Goal: Information Seeking & Learning: Learn about a topic

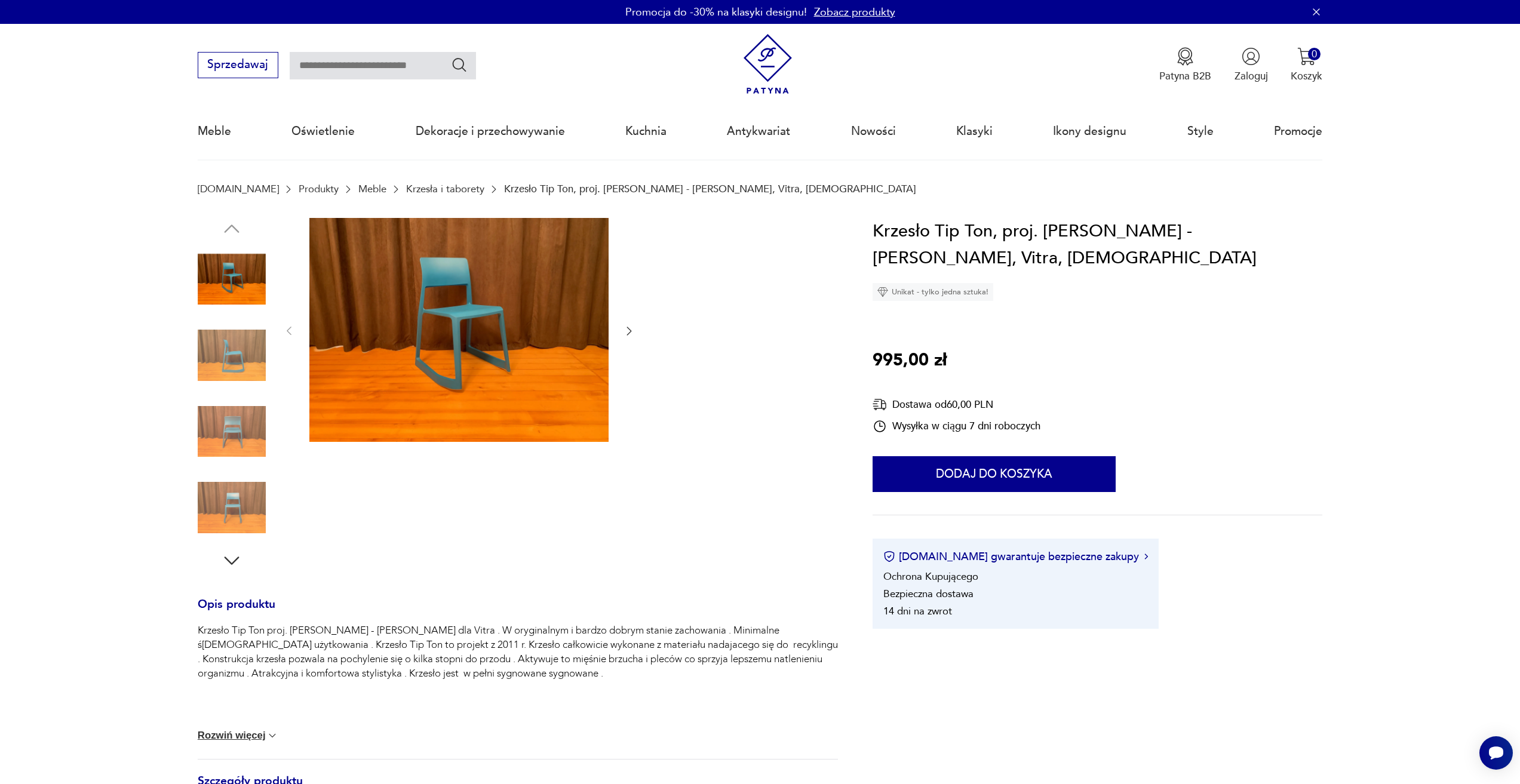
click at [241, 373] on img at bounding box center [232, 356] width 68 height 68
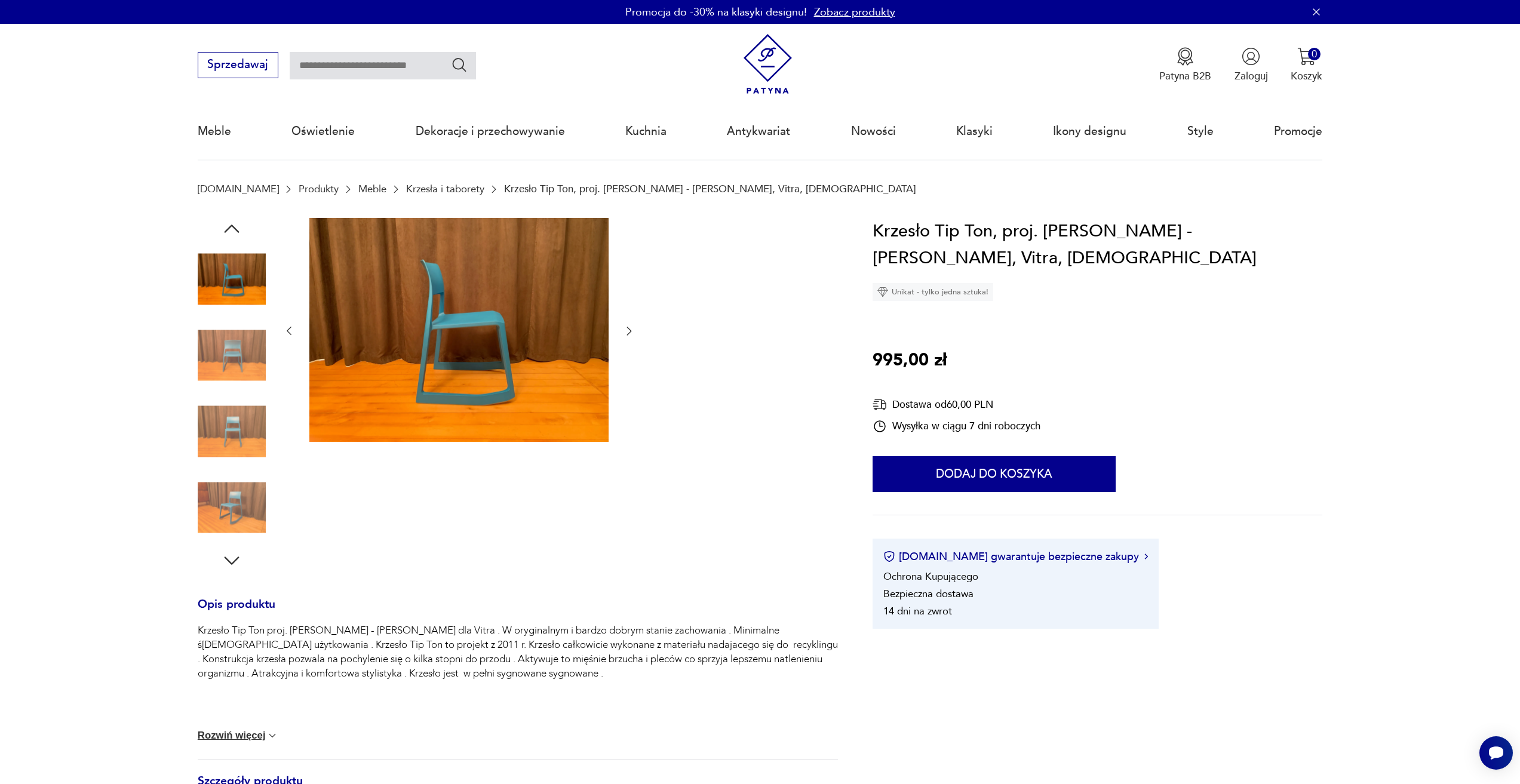
click at [240, 414] on img at bounding box center [232, 432] width 68 height 68
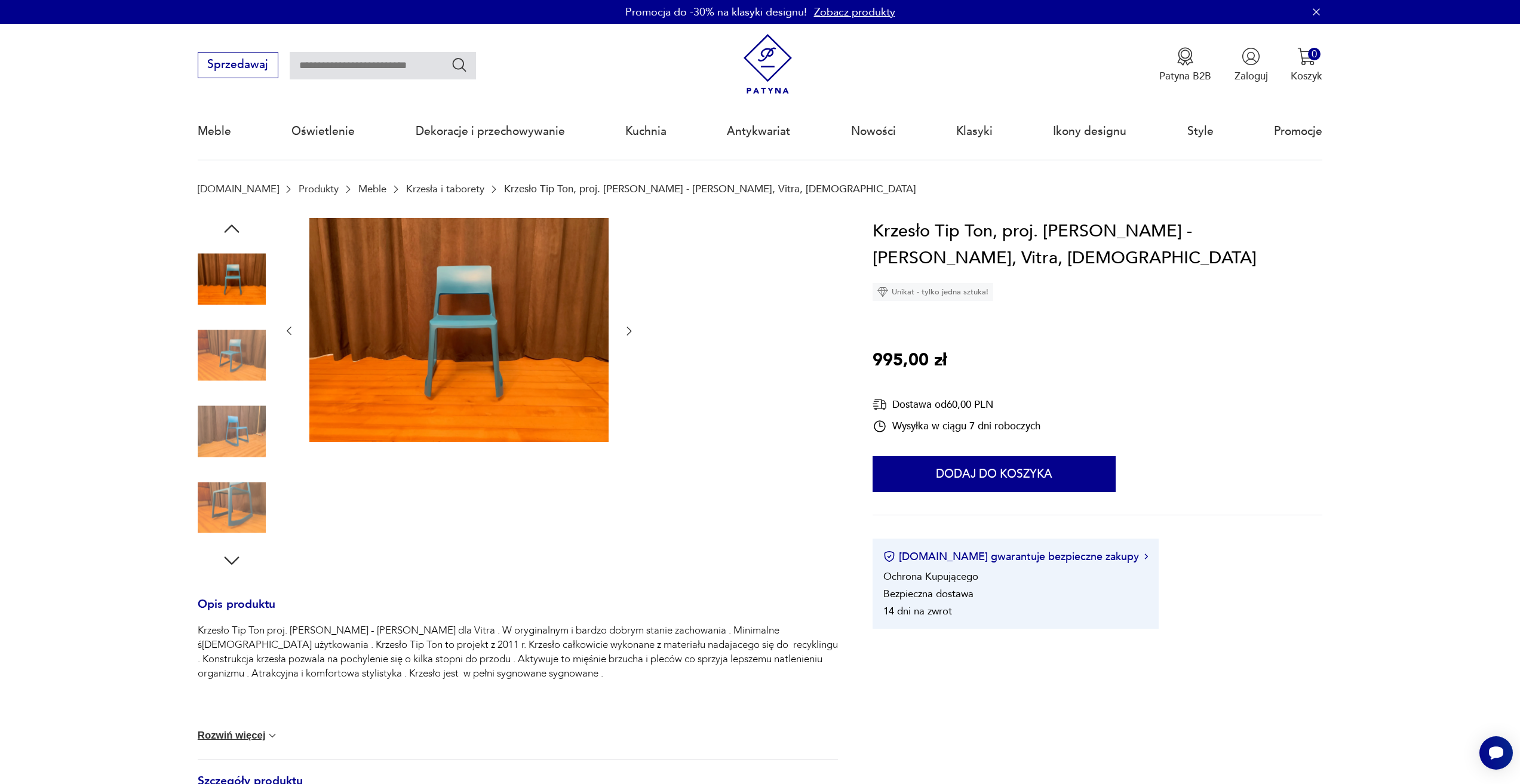
click at [250, 267] on img at bounding box center [232, 279] width 68 height 68
click at [244, 354] on img at bounding box center [232, 356] width 68 height 68
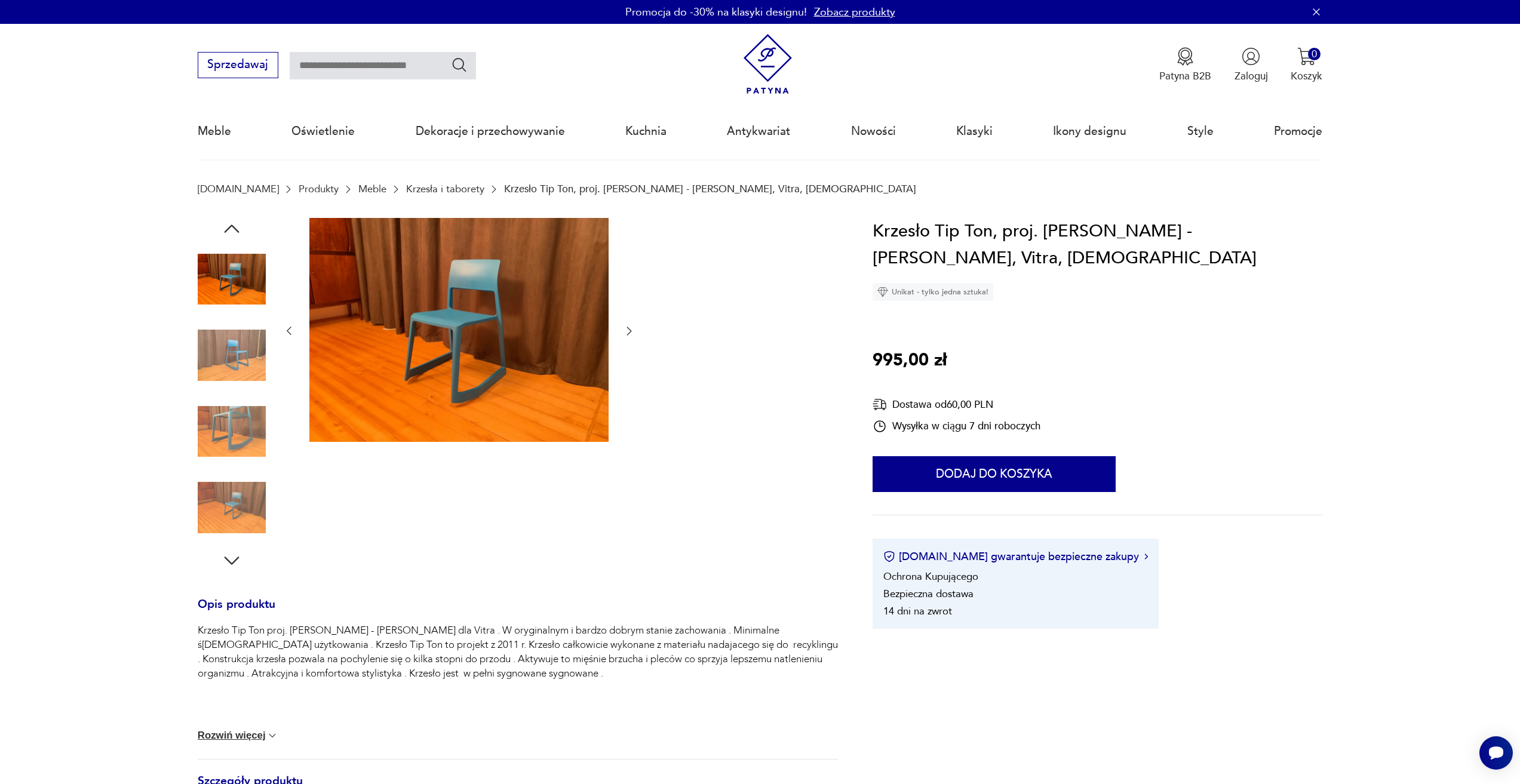
click at [243, 421] on img at bounding box center [232, 432] width 68 height 68
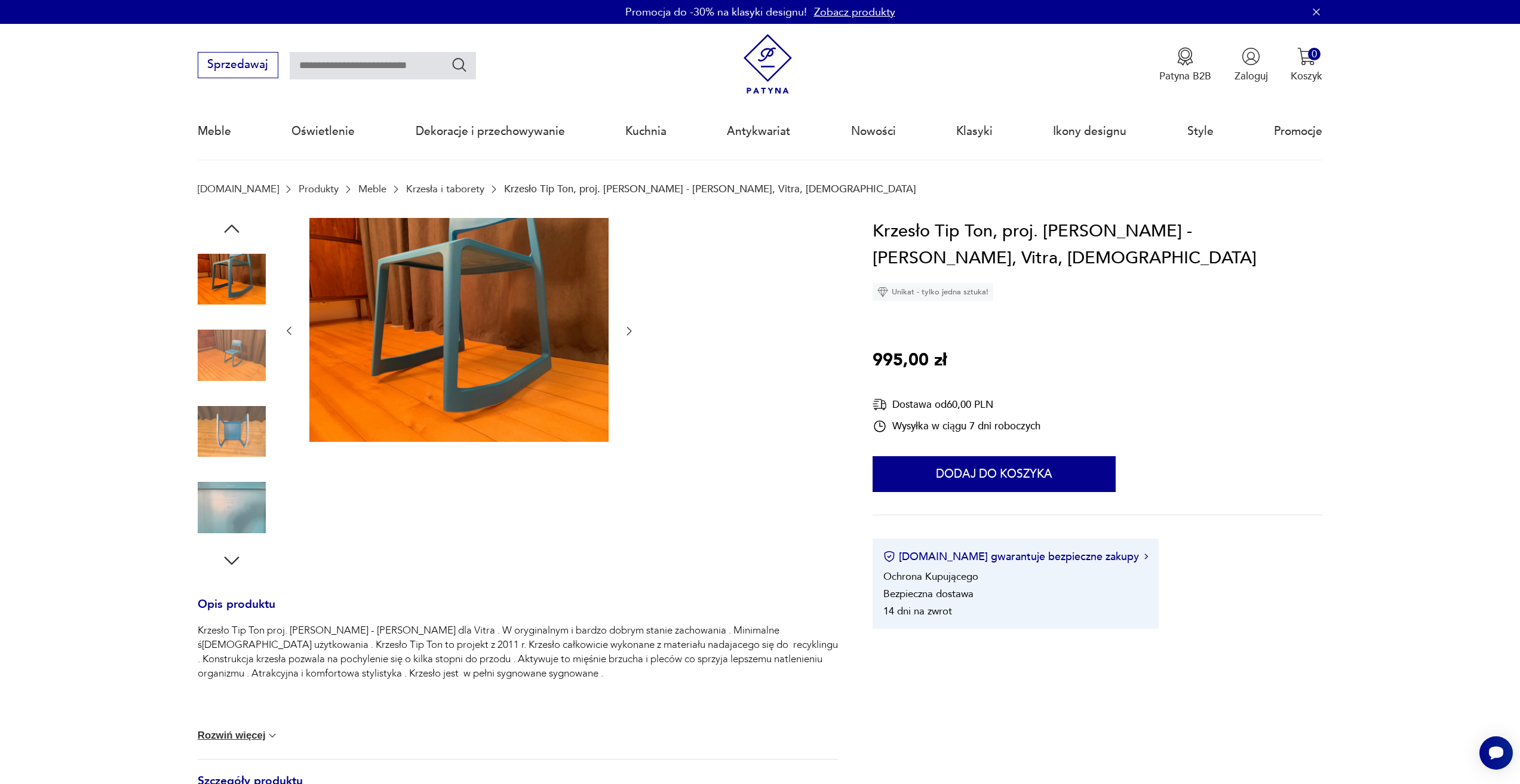
click at [235, 473] on div at bounding box center [232, 394] width 68 height 299
click at [396, 68] on input "text" at bounding box center [382, 66] width 186 height 27
type input "*****"
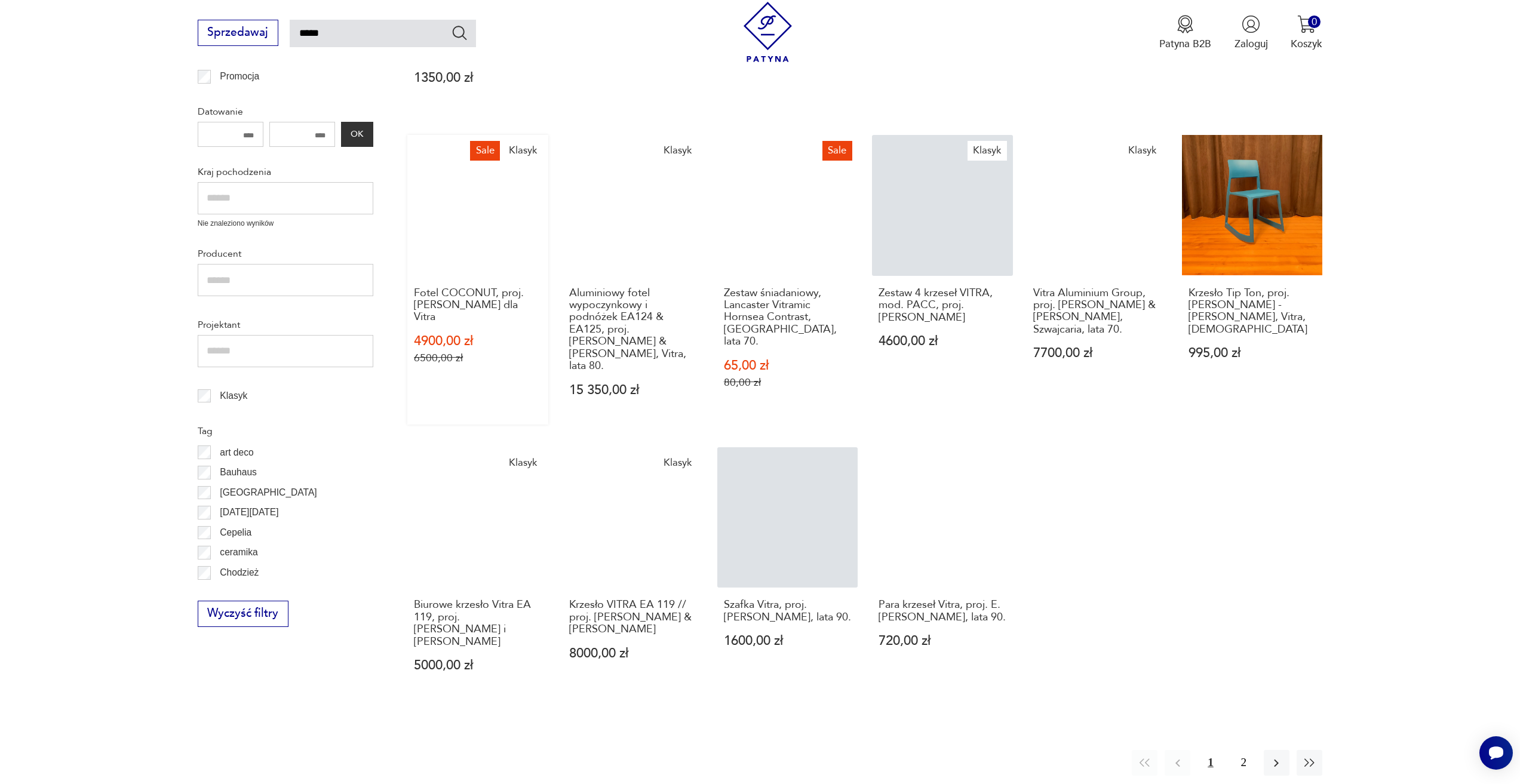
scroll to position [495, 0]
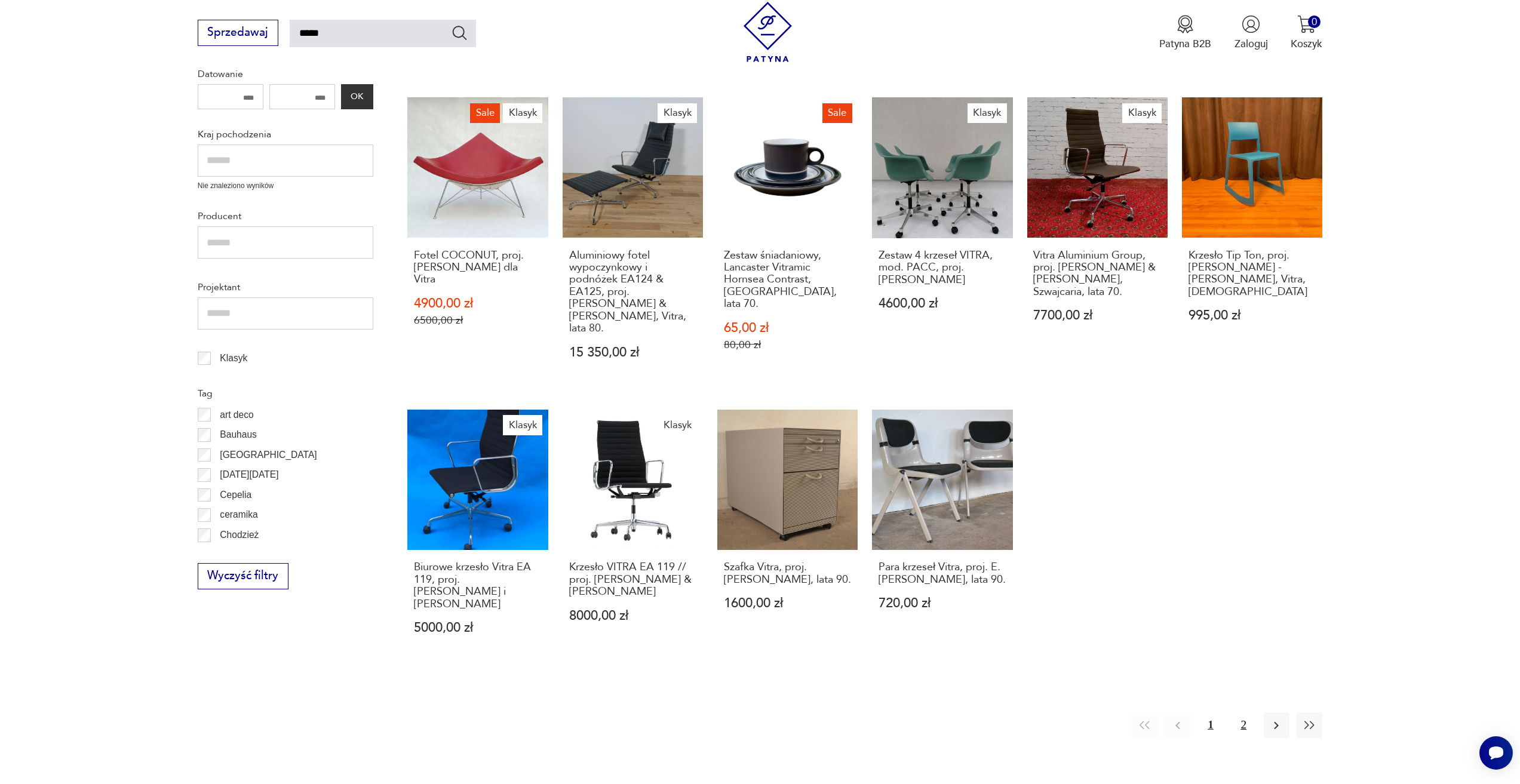
click at [1237, 712] on button "2" at bounding box center [1244, 725] width 25 height 25
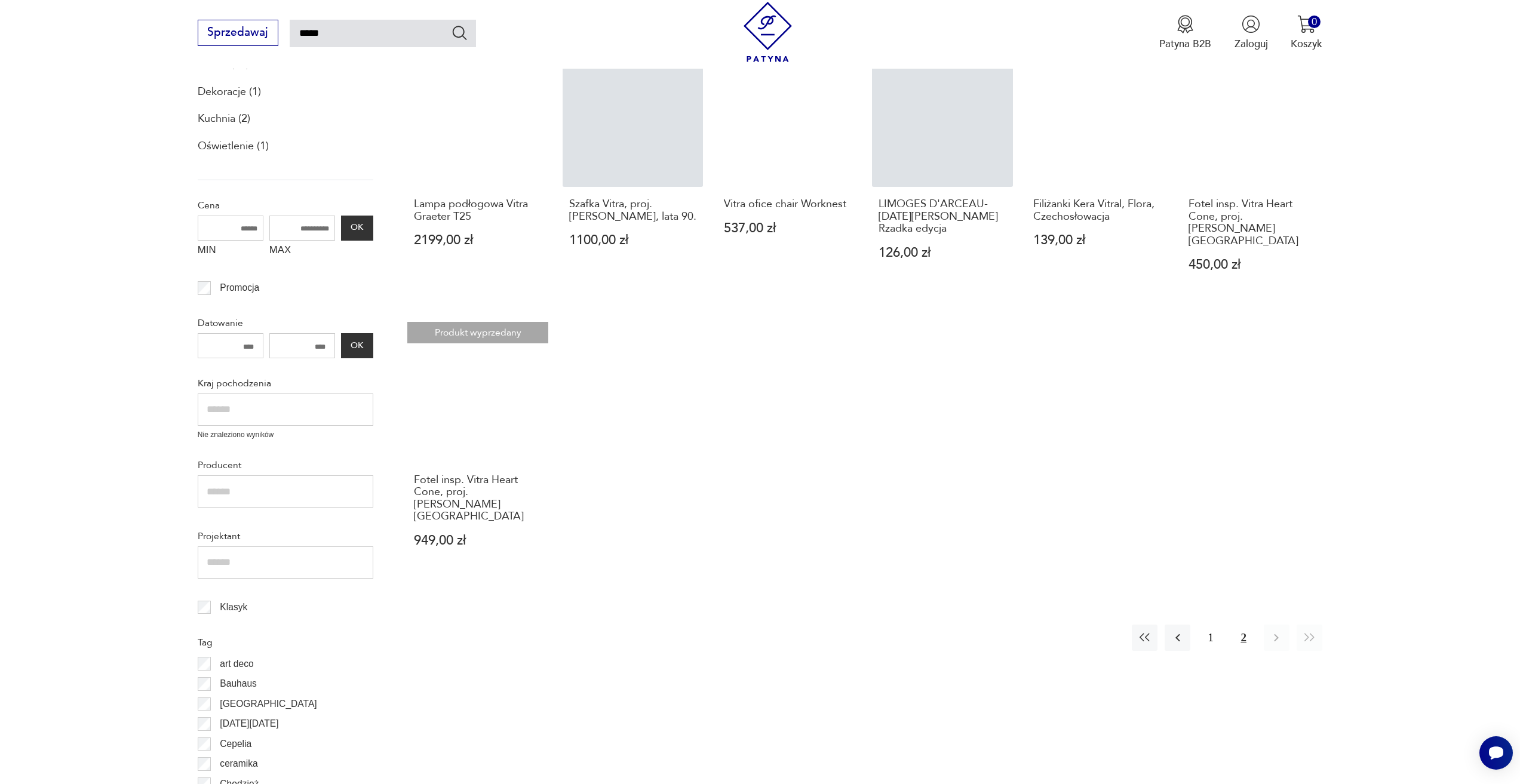
scroll to position [248, 0]
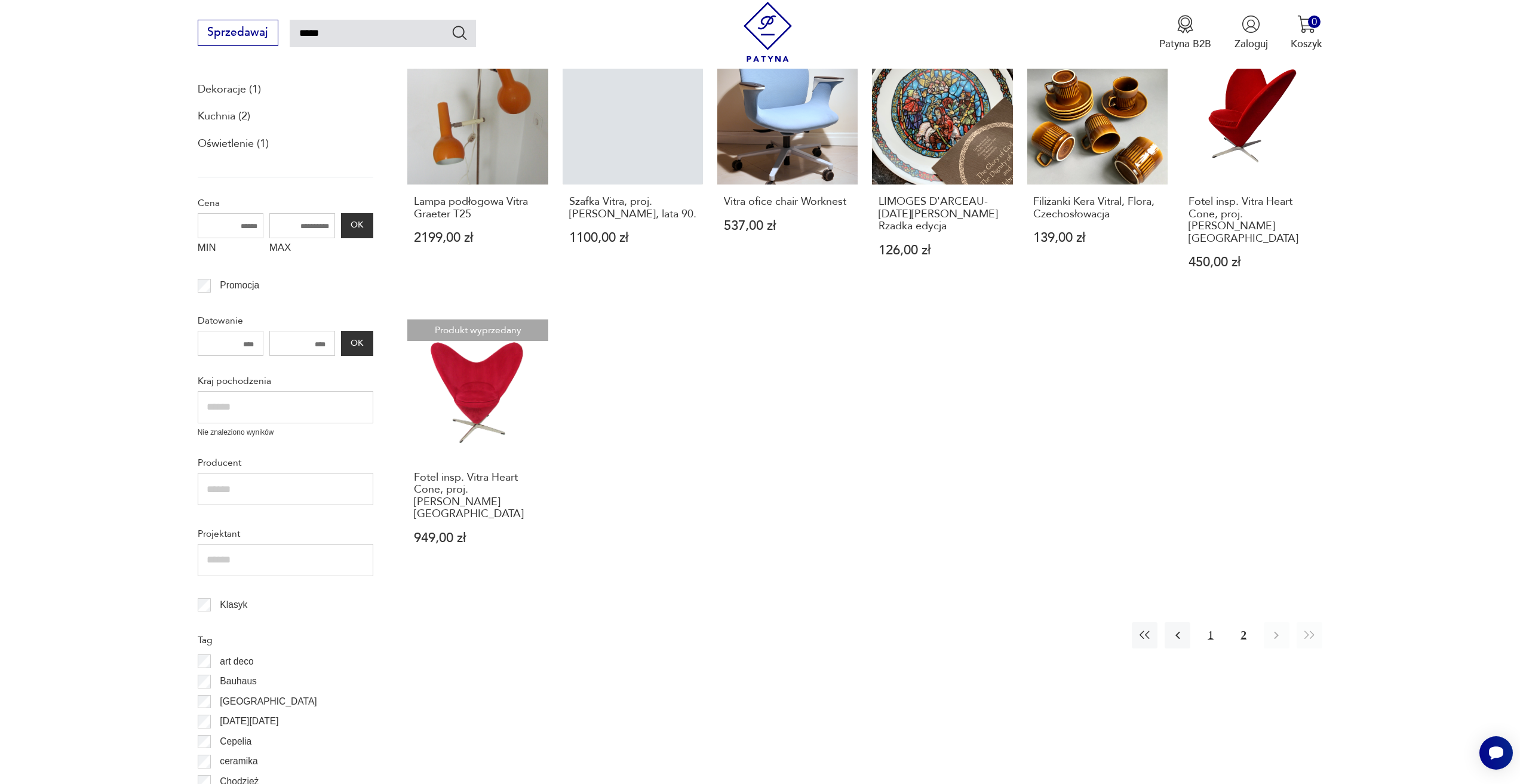
click at [1209, 622] on button "1" at bounding box center [1211, 635] width 25 height 25
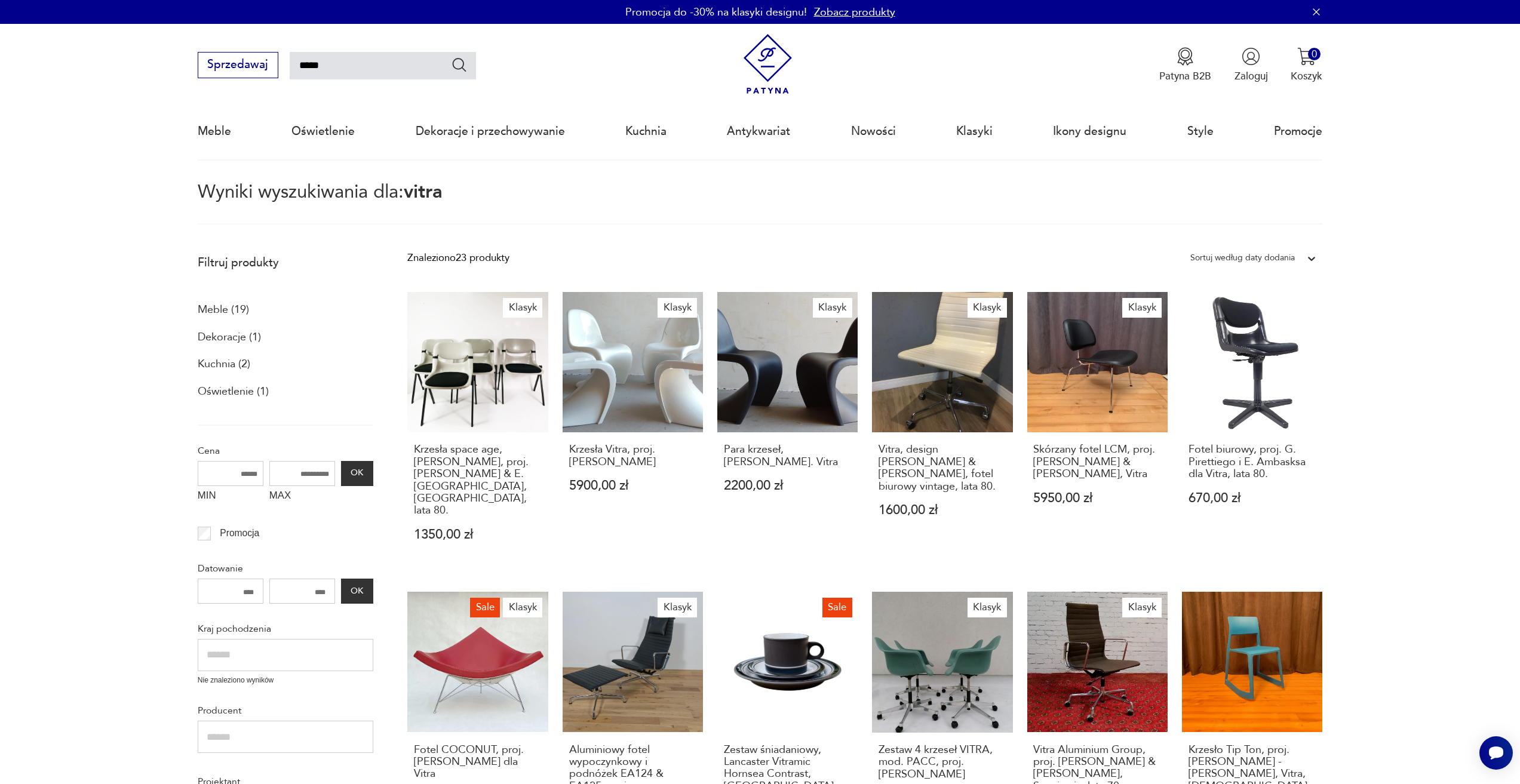
click at [360, 66] on input "*****" at bounding box center [382, 66] width 186 height 27
type input "*"
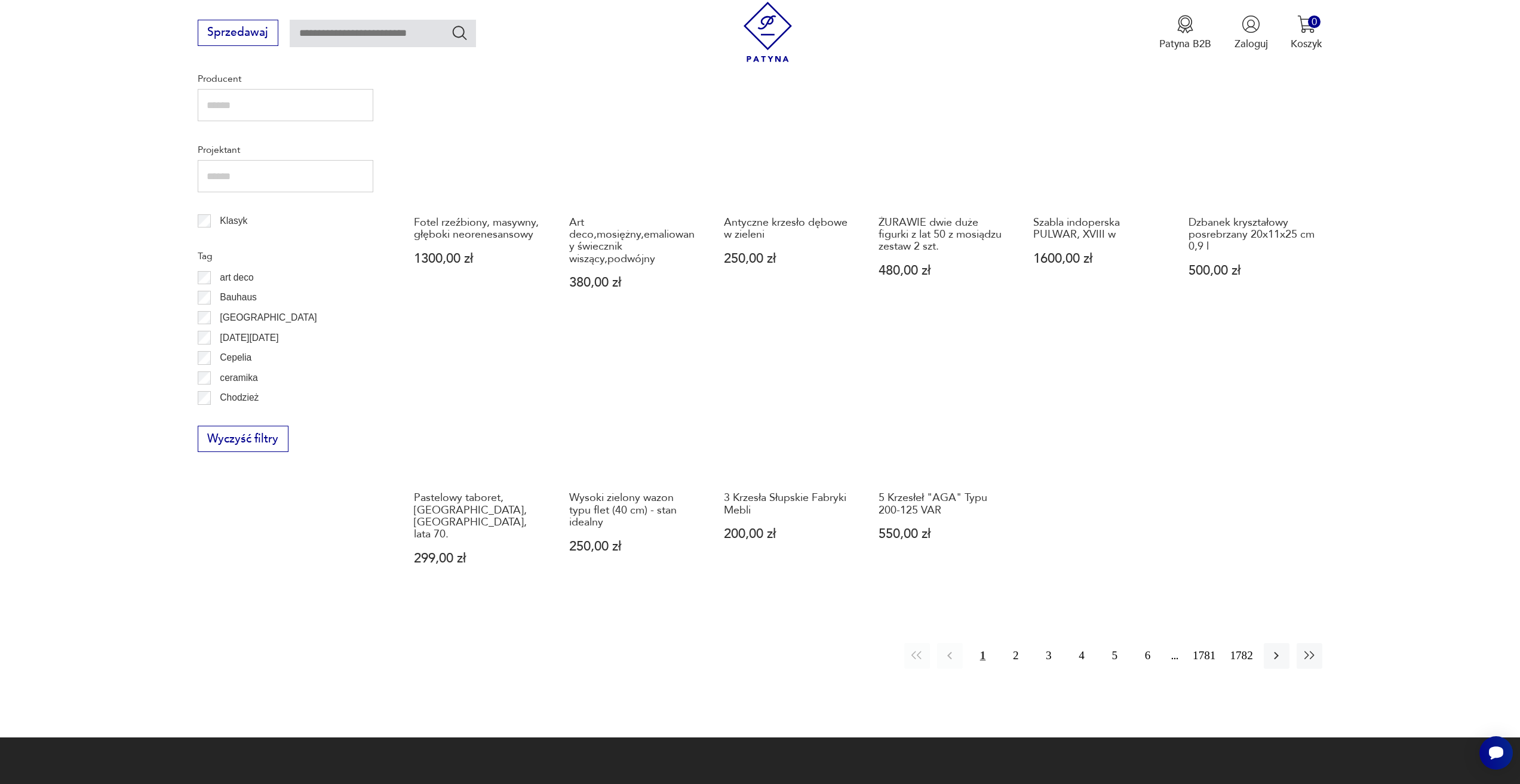
scroll to position [578, 0]
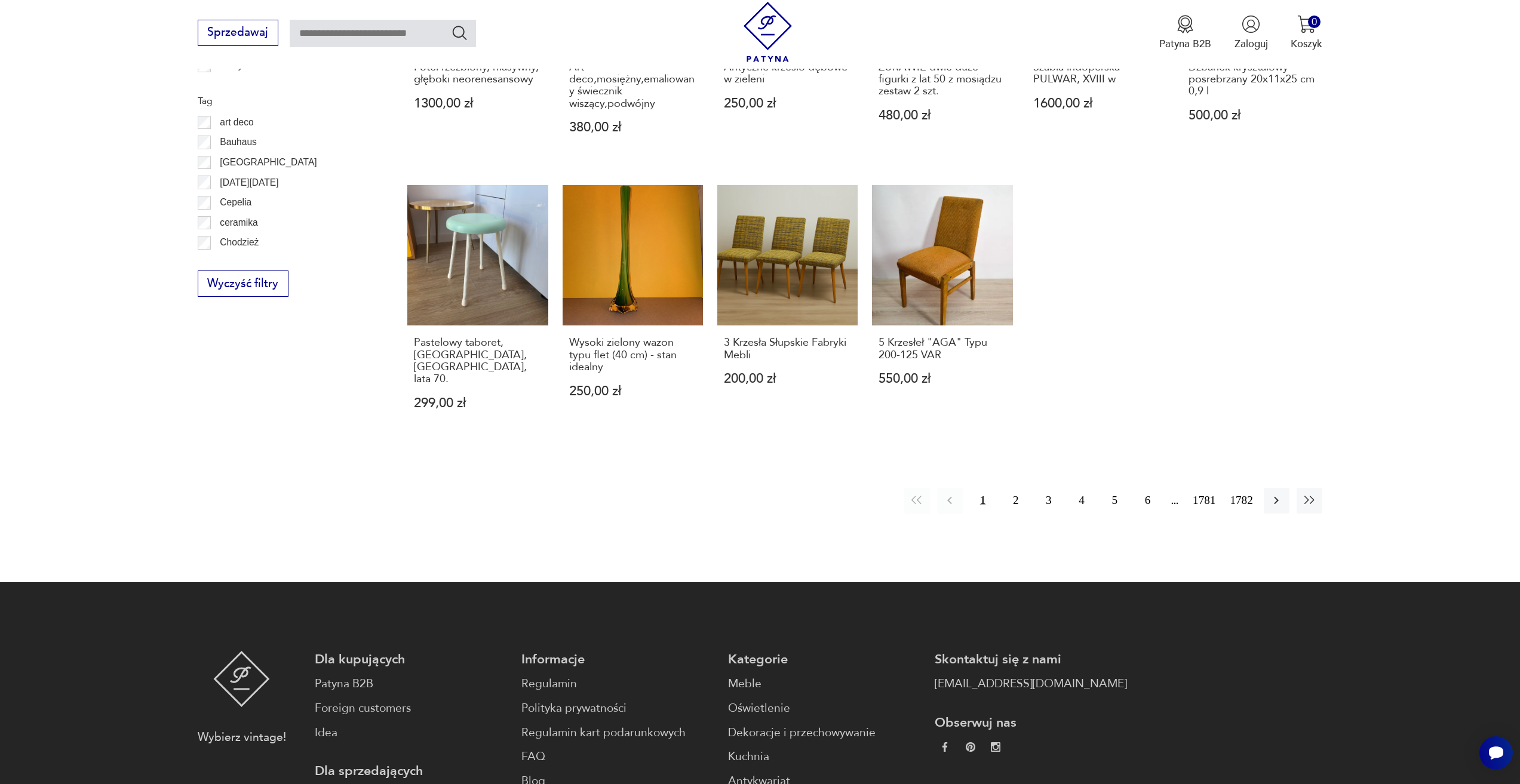
scroll to position [757, 0]
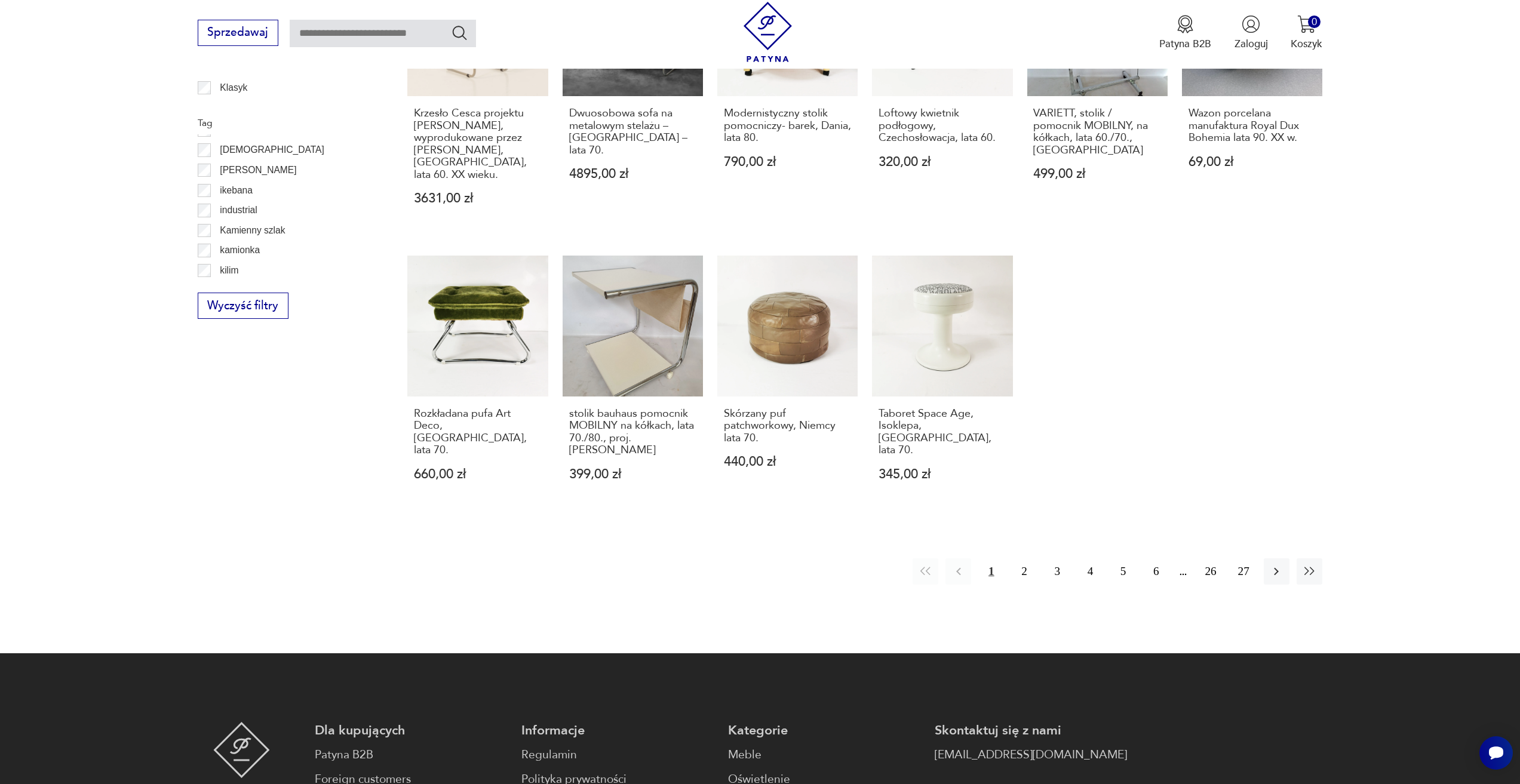
scroll to position [714, 0]
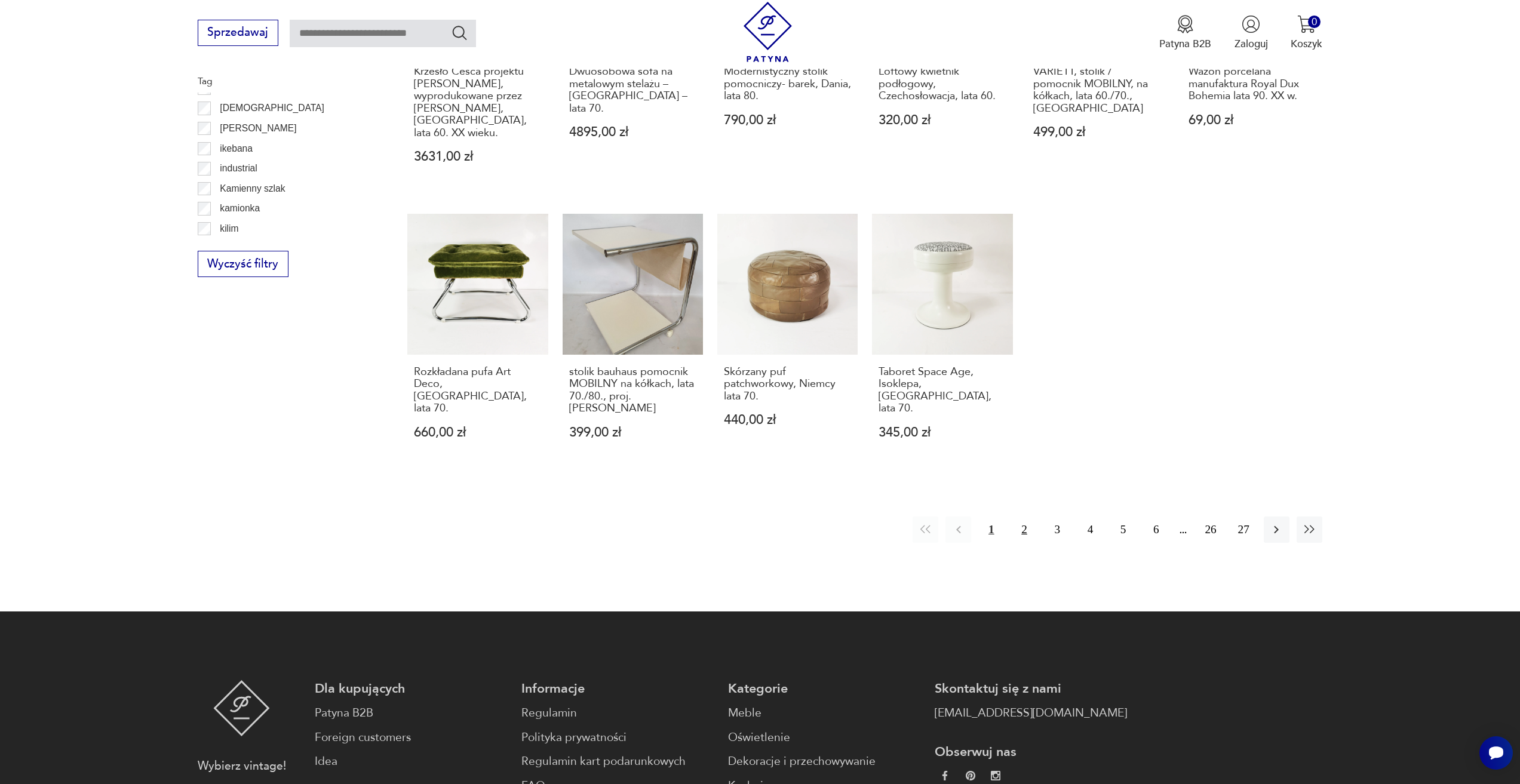
click at [1022, 520] on button "2" at bounding box center [1024, 529] width 25 height 25
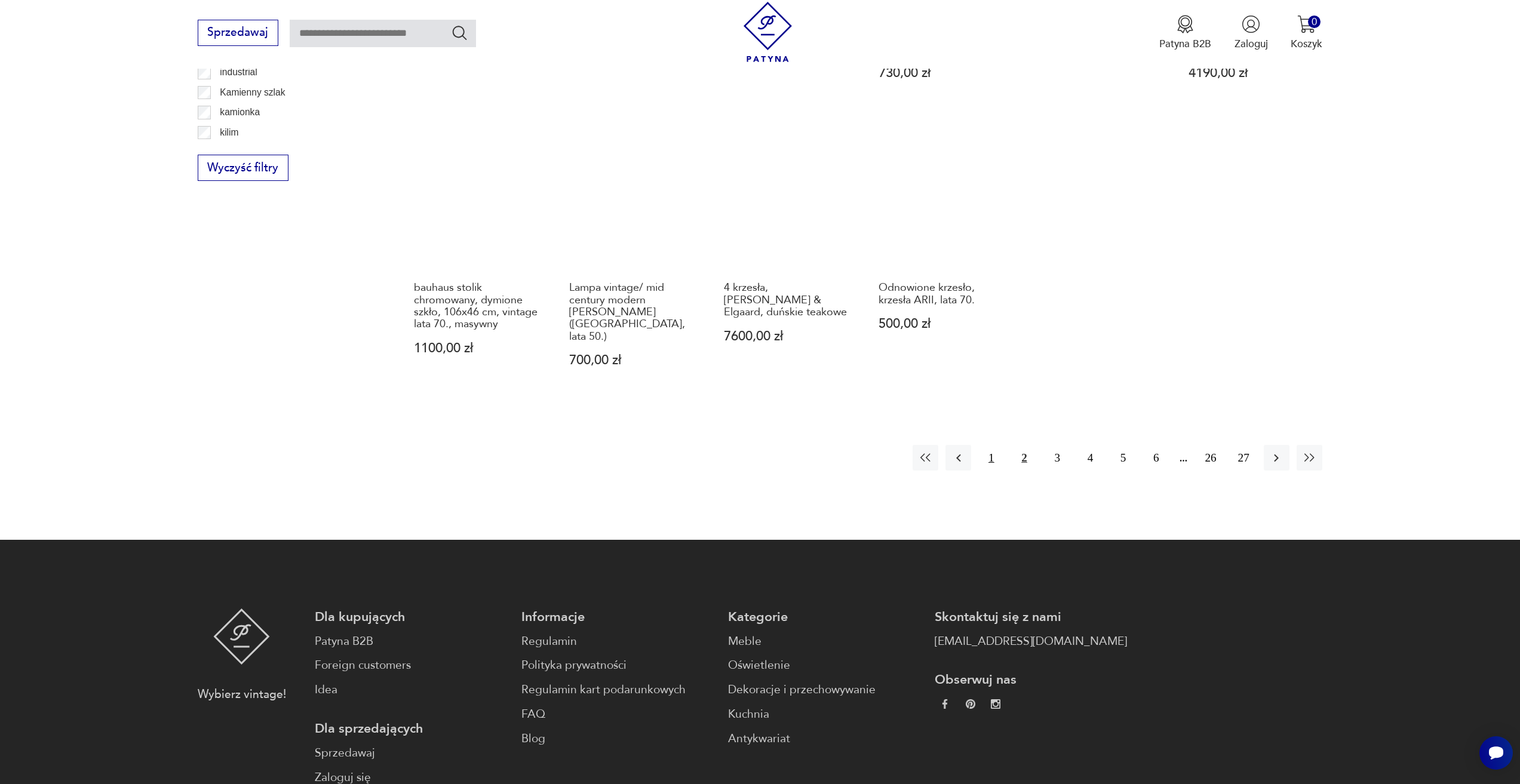
scroll to position [833, 0]
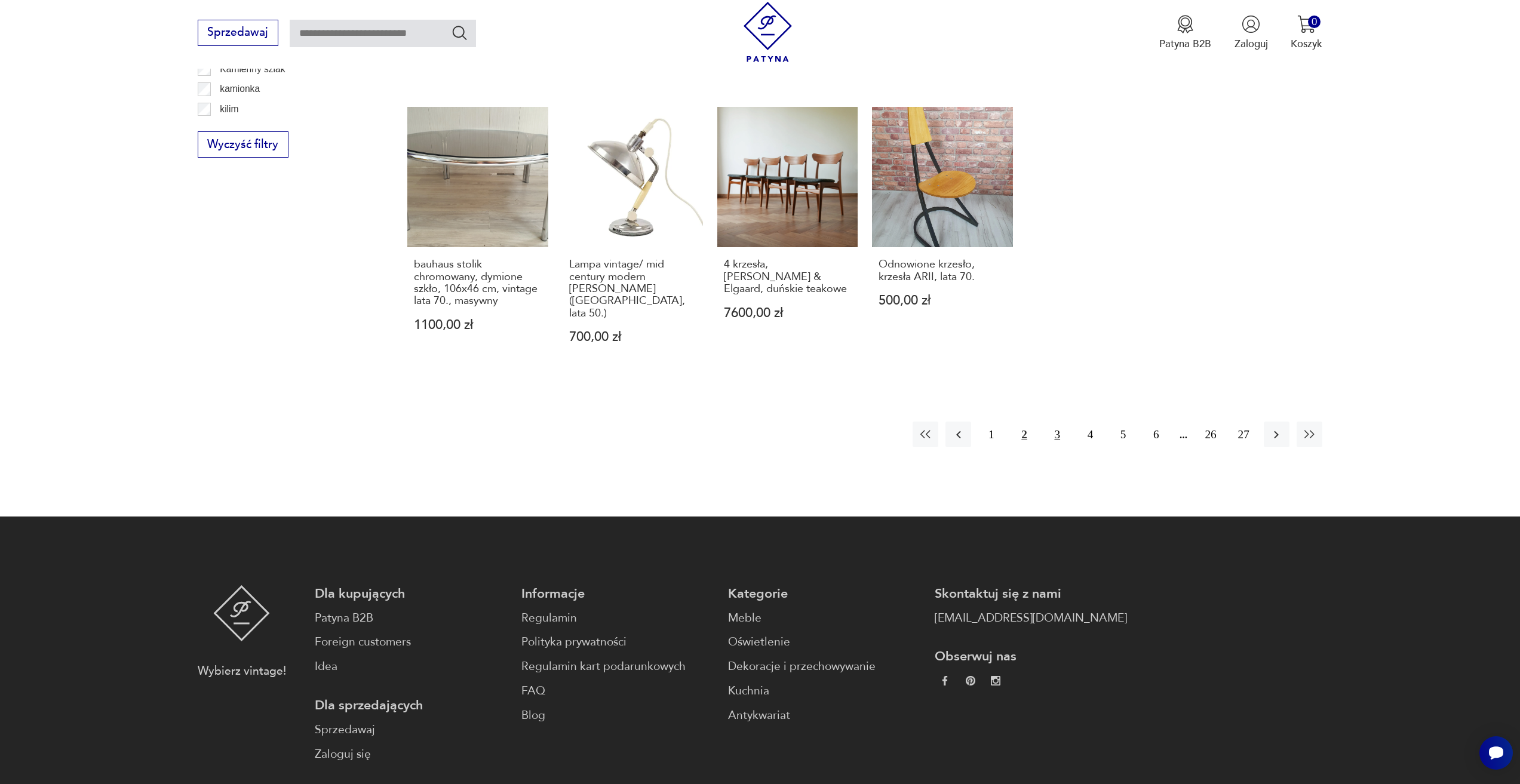
click at [1053, 422] on button "3" at bounding box center [1057, 434] width 25 height 25
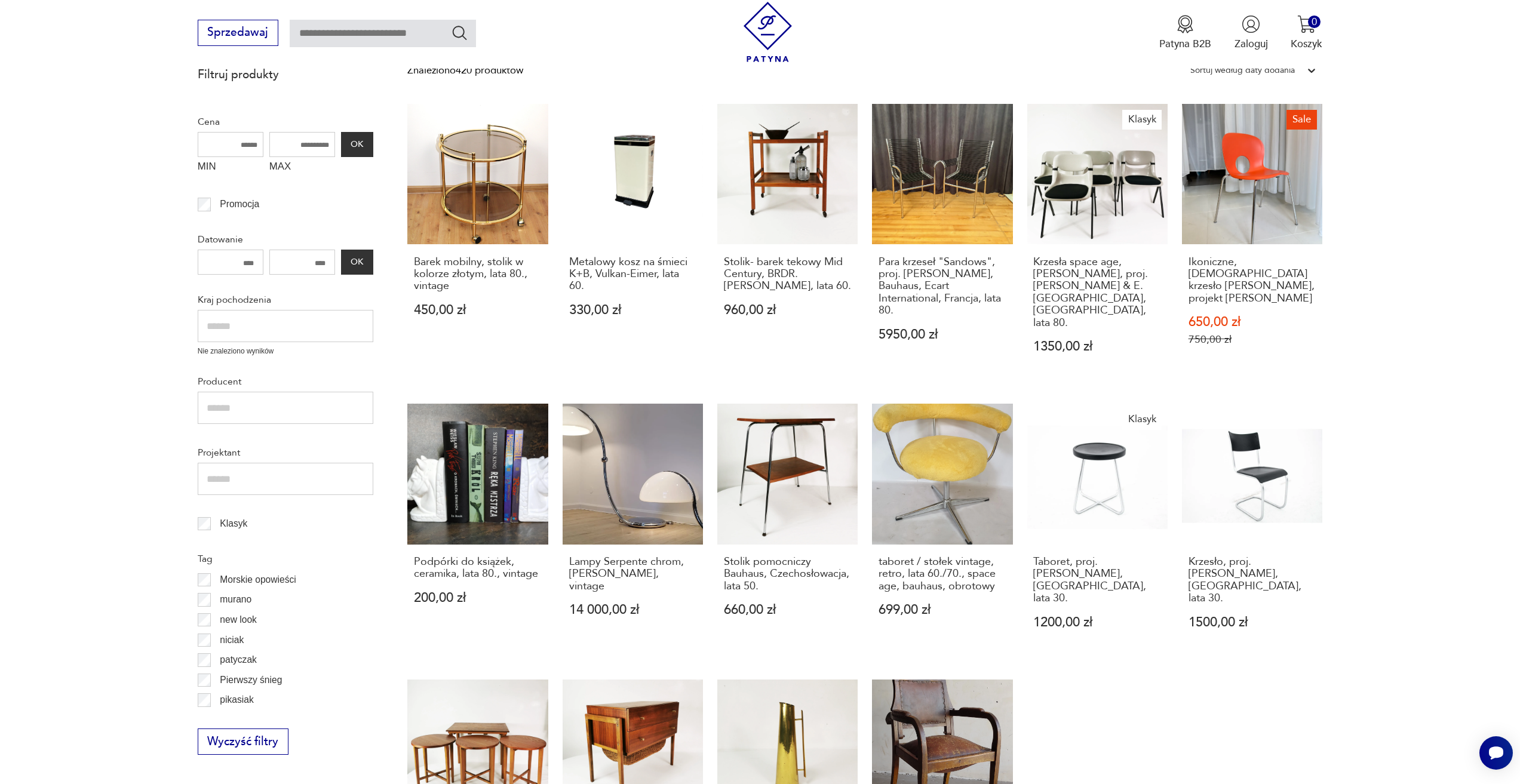
scroll to position [658, 0]
click at [268, 735] on button "Wyczyść filtry" at bounding box center [243, 741] width 91 height 26
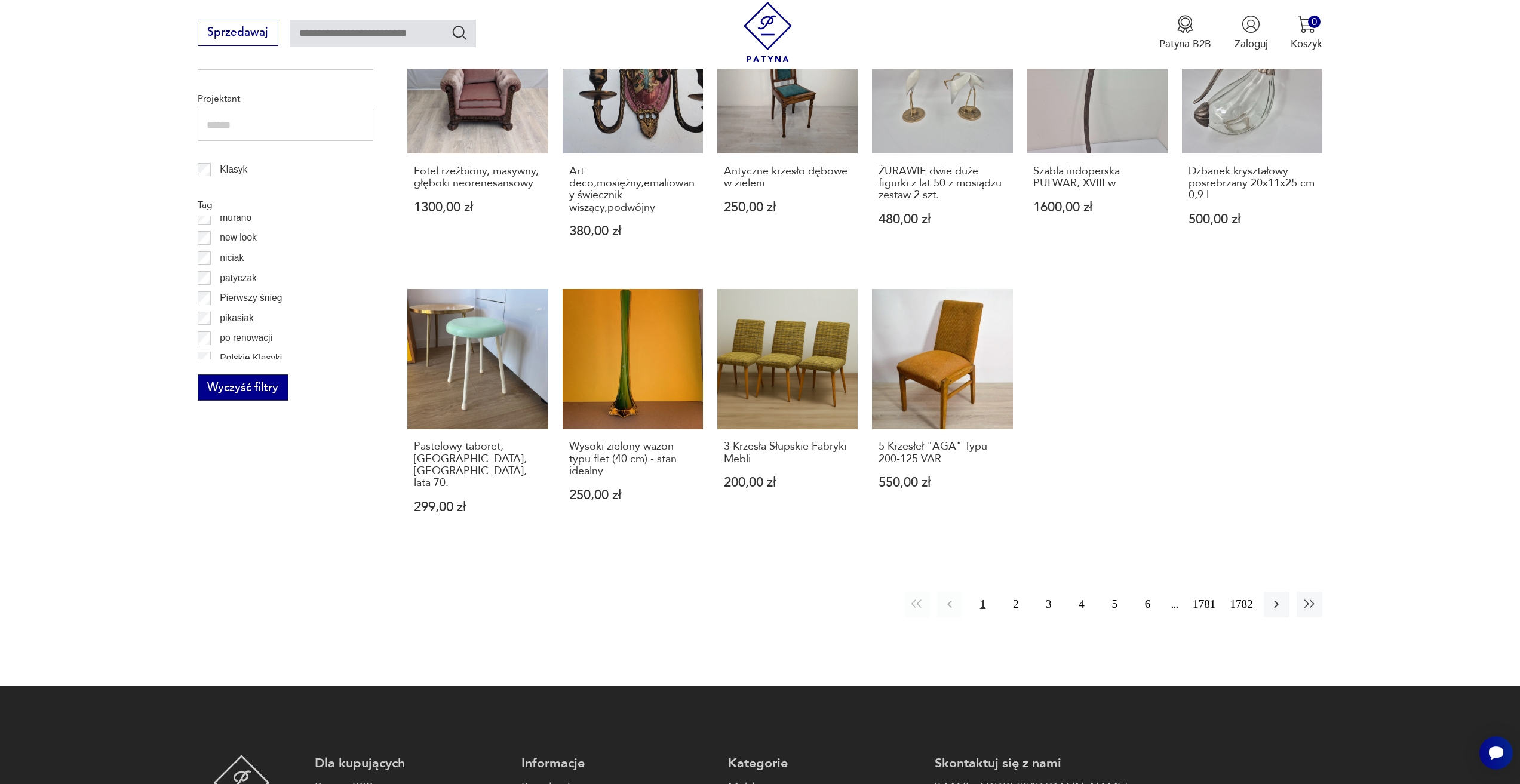
scroll to position [777, 0]
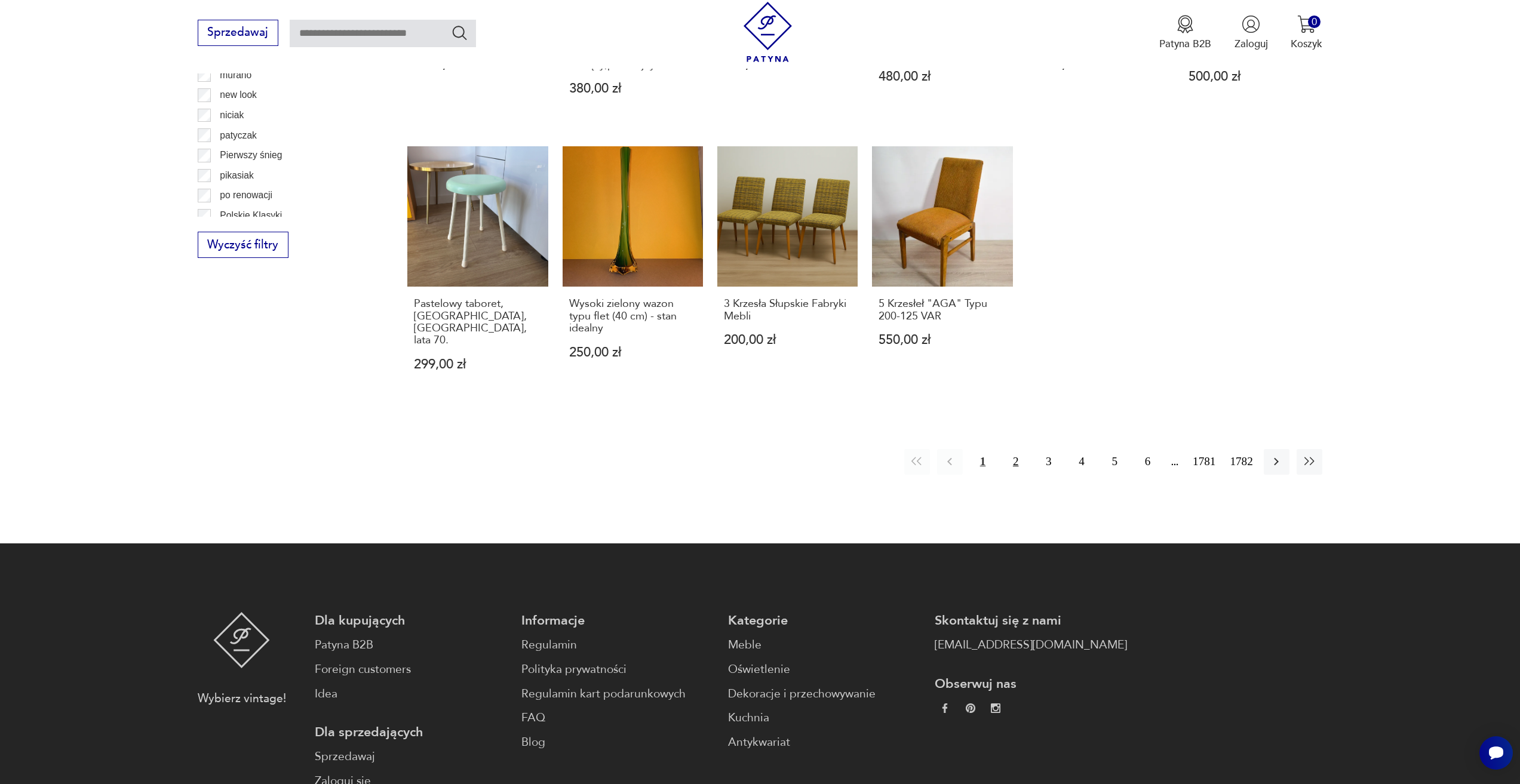
click at [1011, 449] on button "2" at bounding box center [1015, 462] width 25 height 25
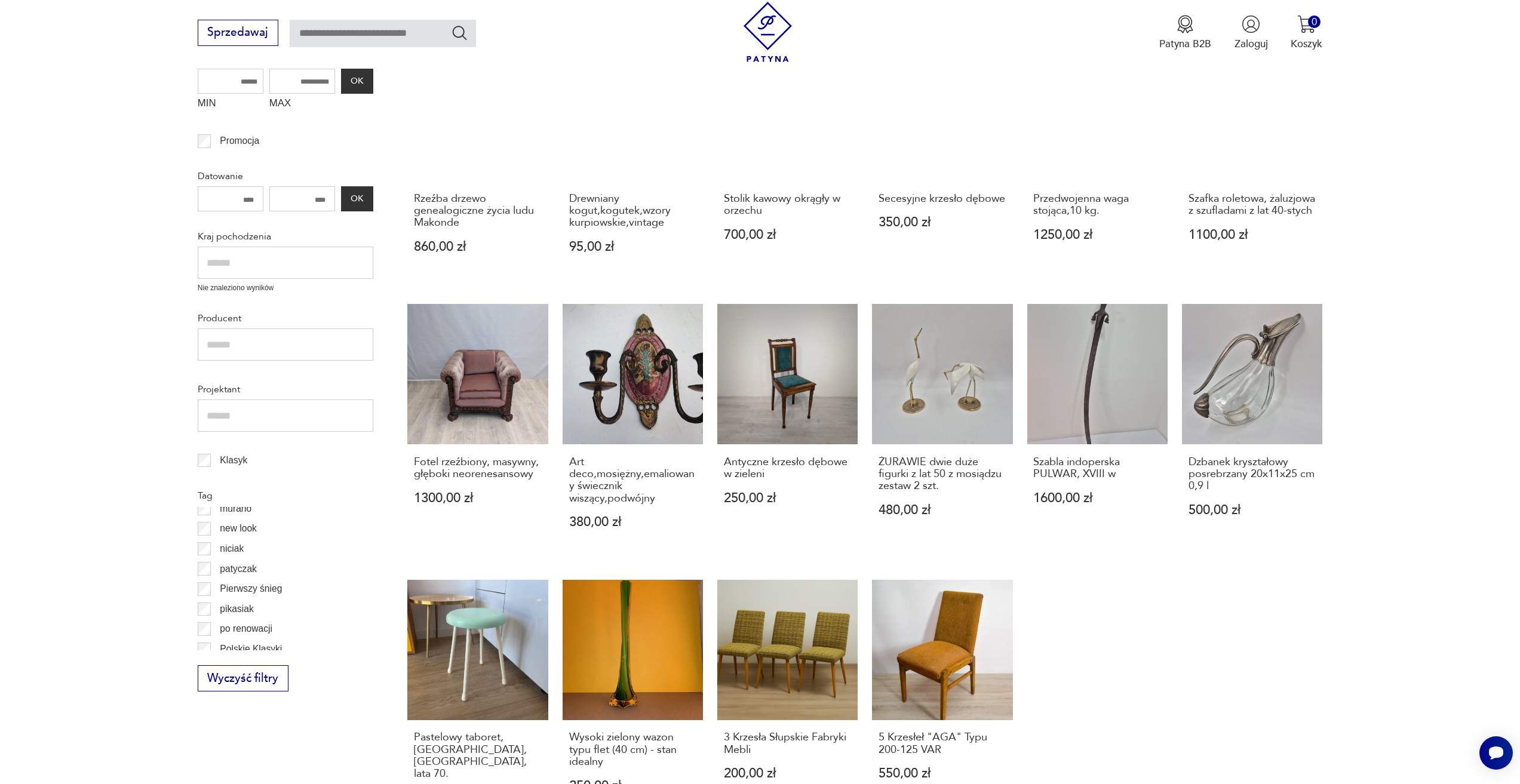
scroll to position [160, 0]
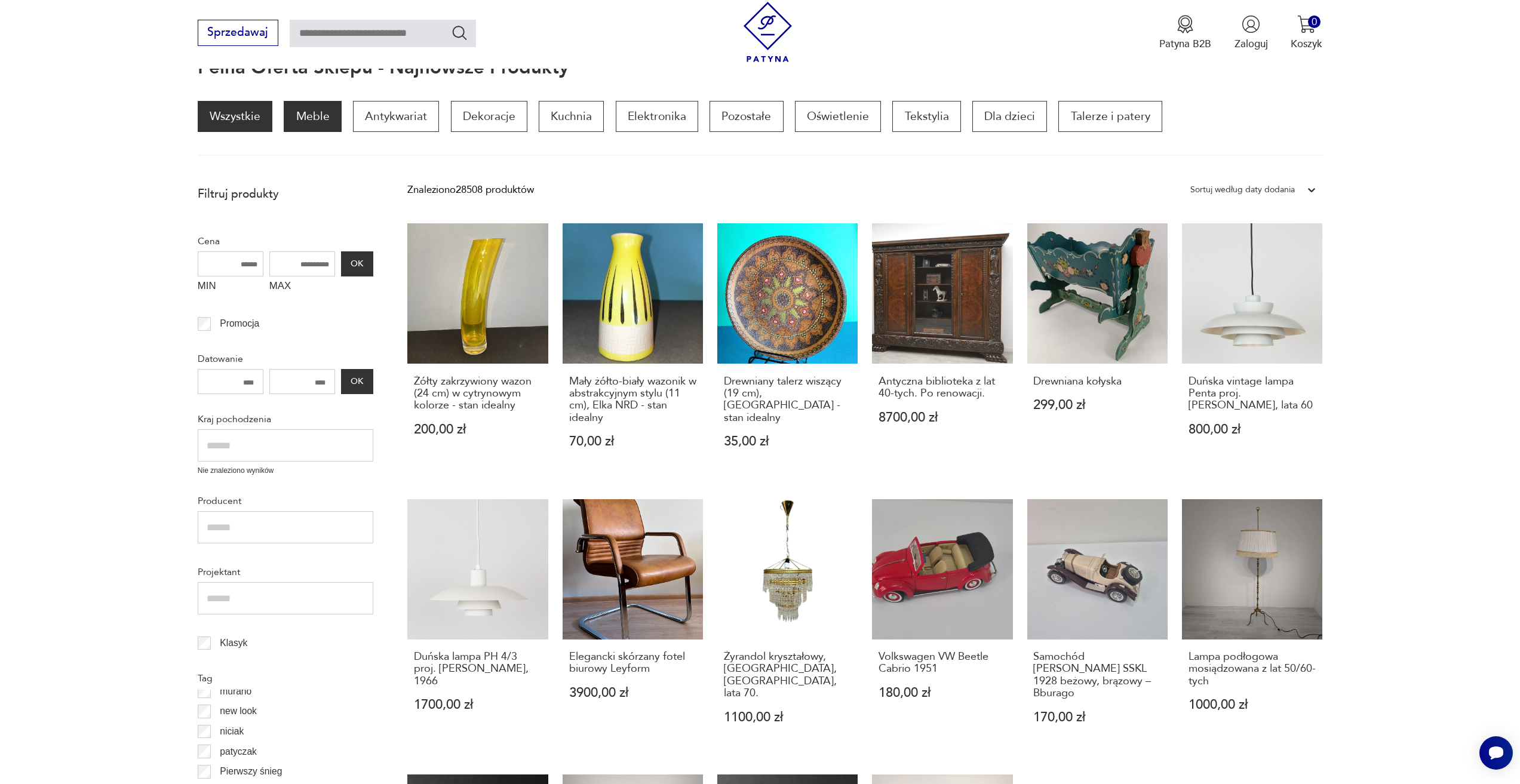
click at [318, 115] on p "Meble" at bounding box center [312, 116] width 57 height 31
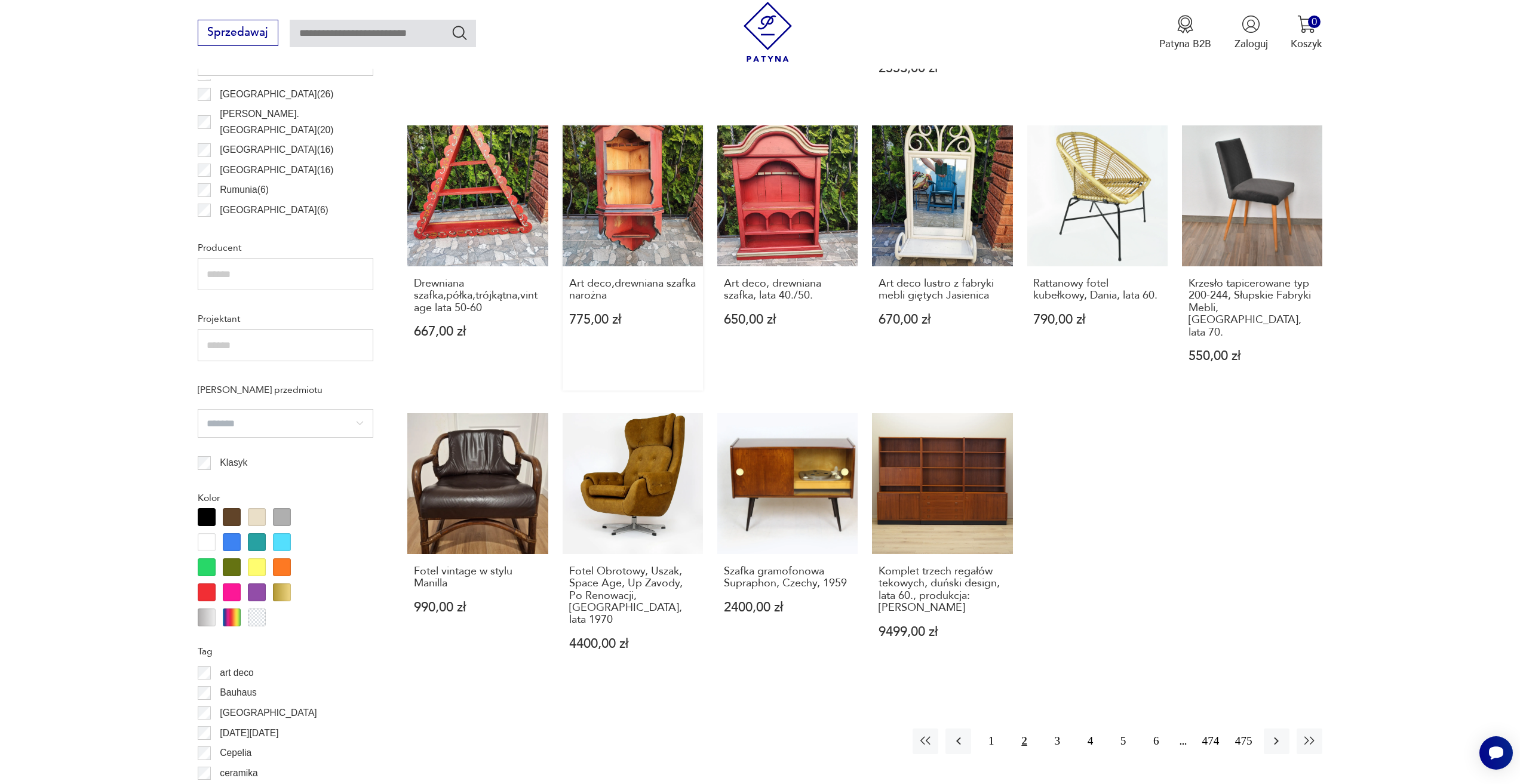
scroll to position [841, 0]
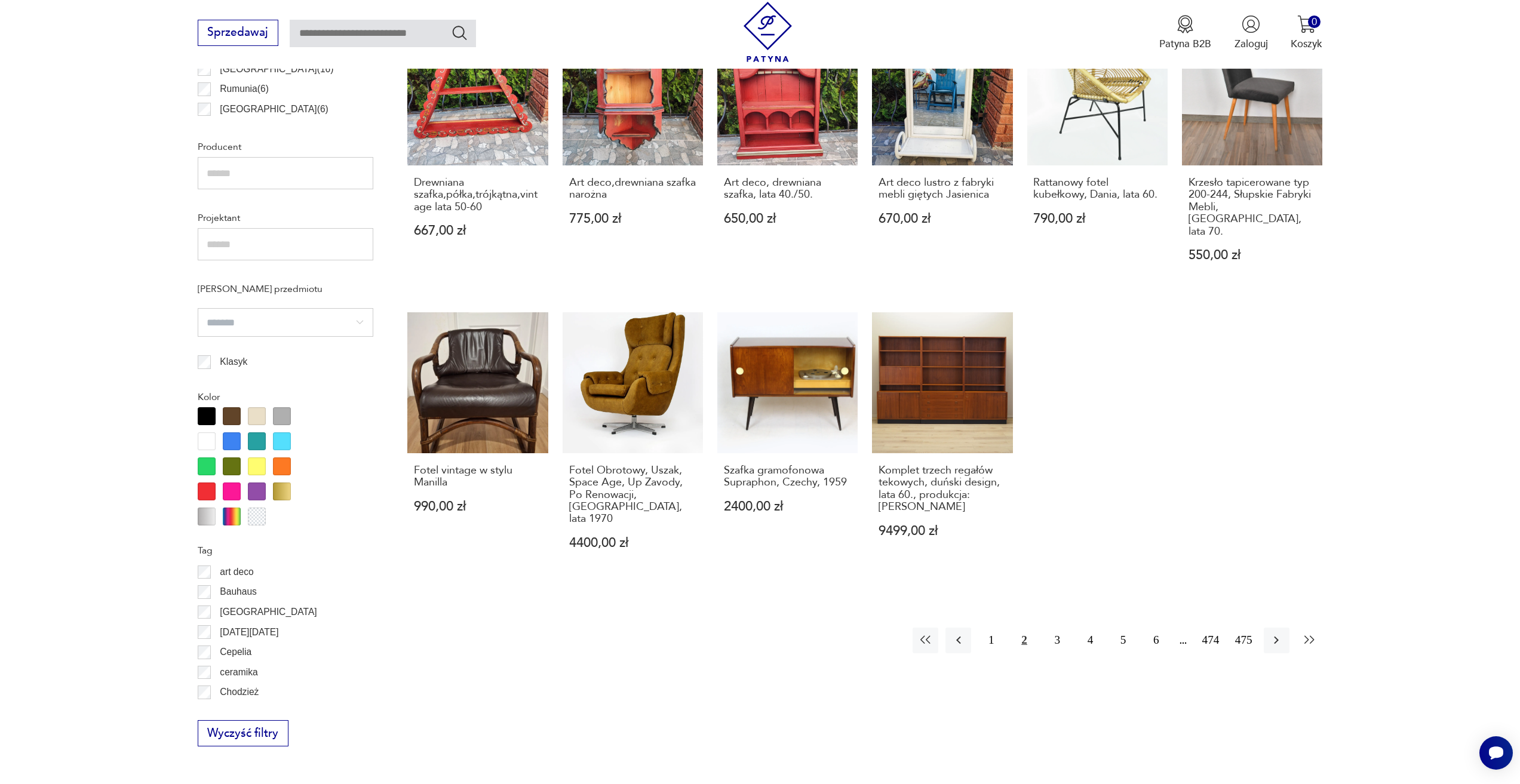
click at [1314, 633] on icon "button" at bounding box center [1309, 640] width 14 height 14
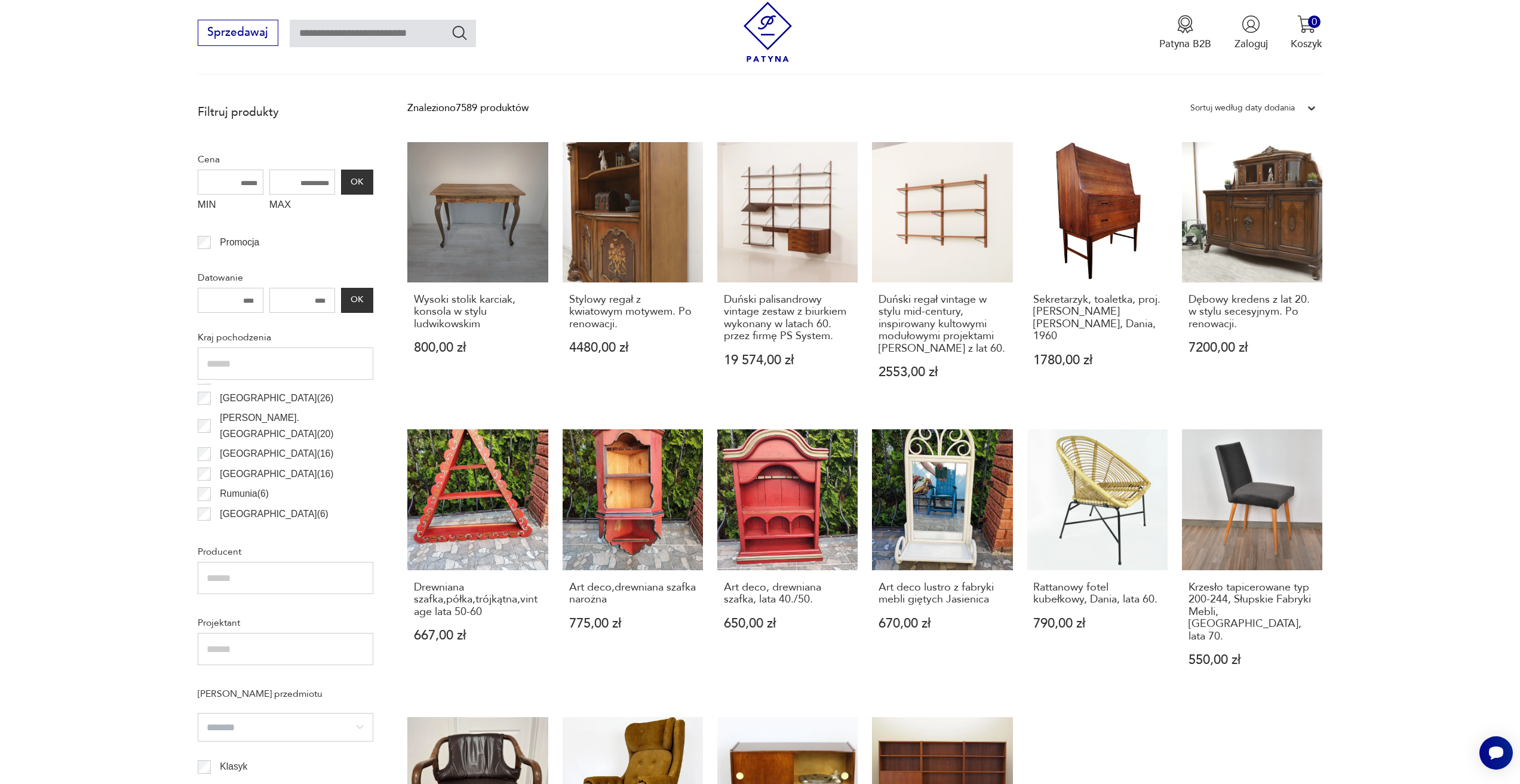
scroll to position [355, 0]
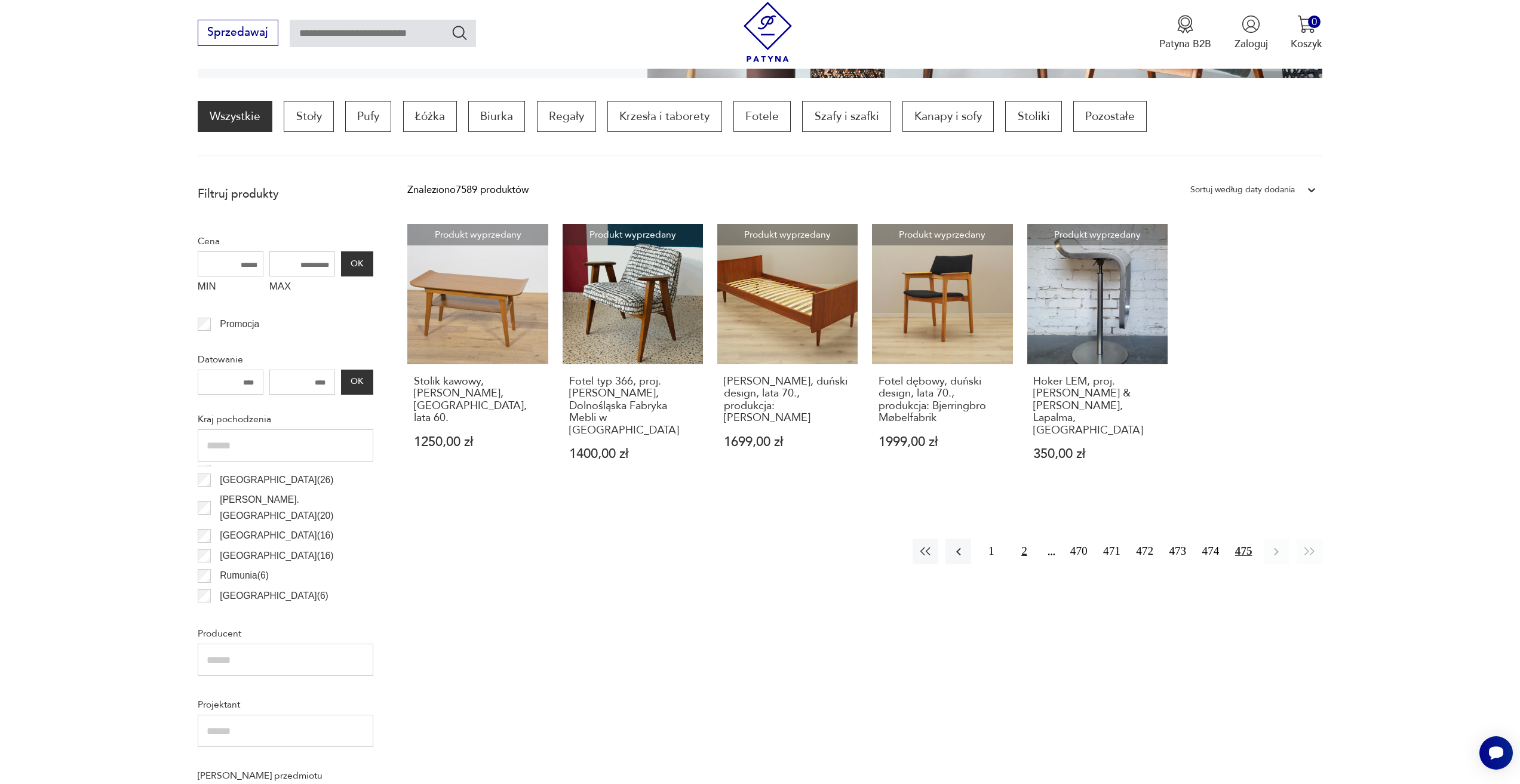
click at [1017, 539] on button "2" at bounding box center [1024, 551] width 25 height 25
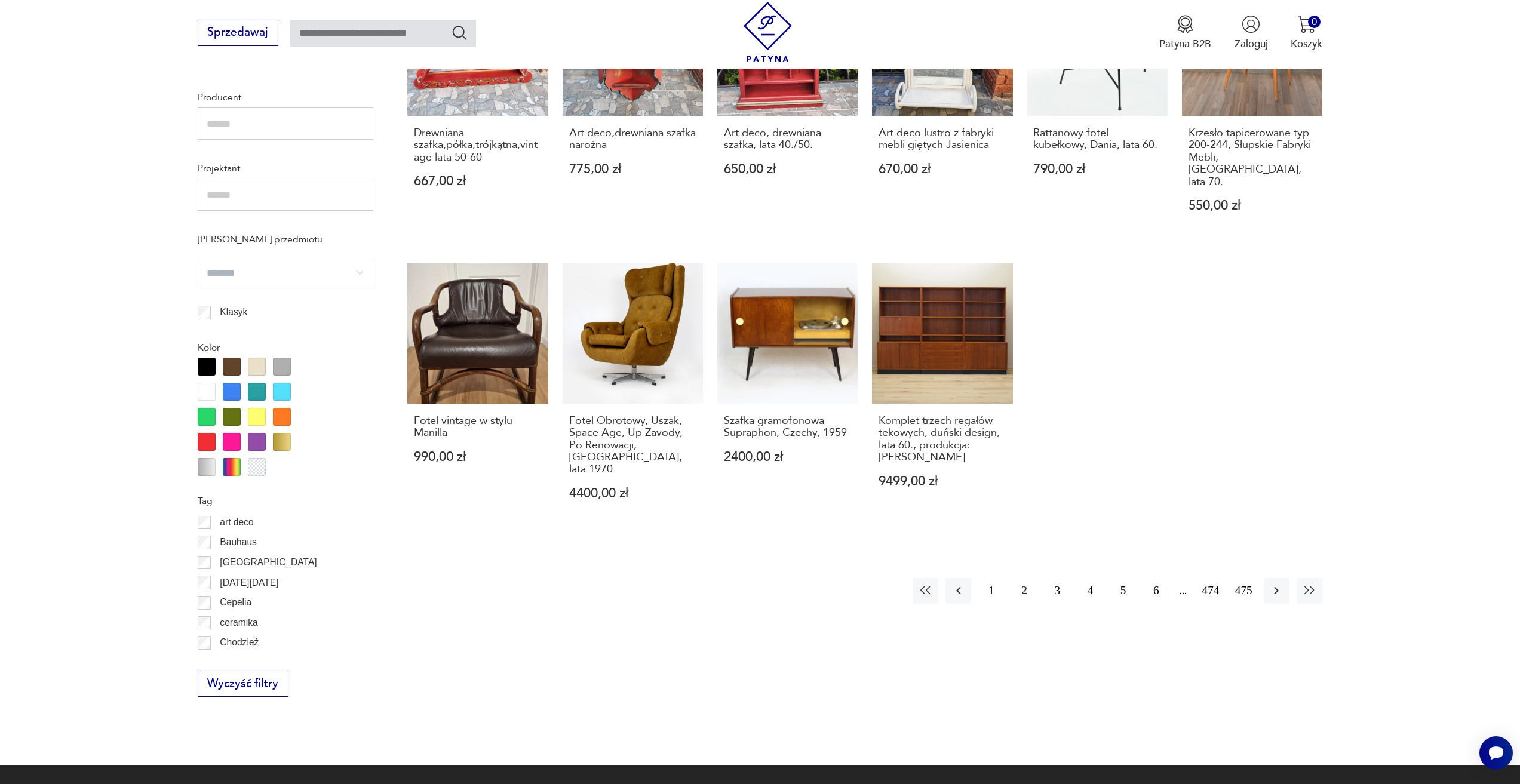
scroll to position [892, 0]
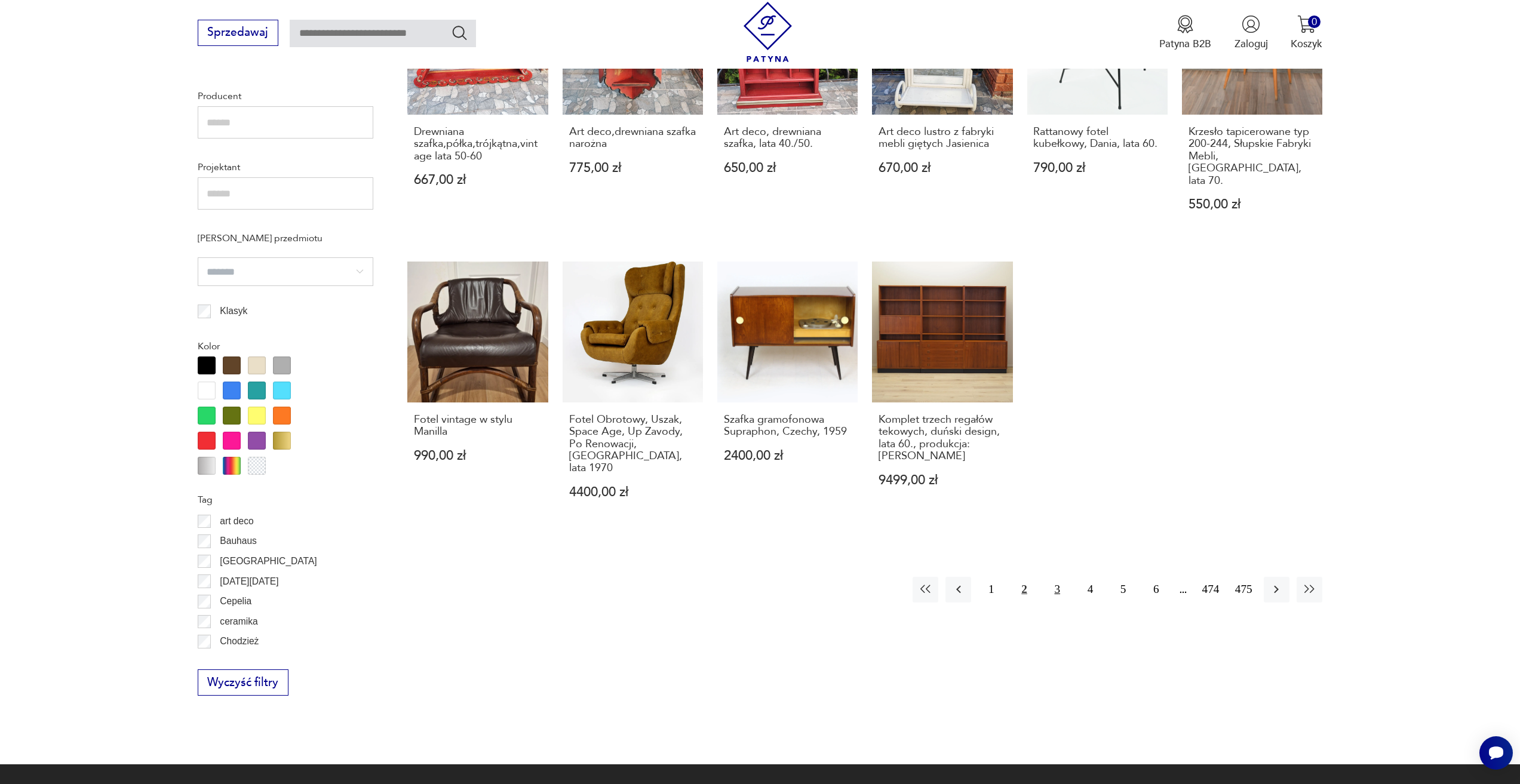
click at [1057, 577] on button "3" at bounding box center [1057, 590] width 25 height 25
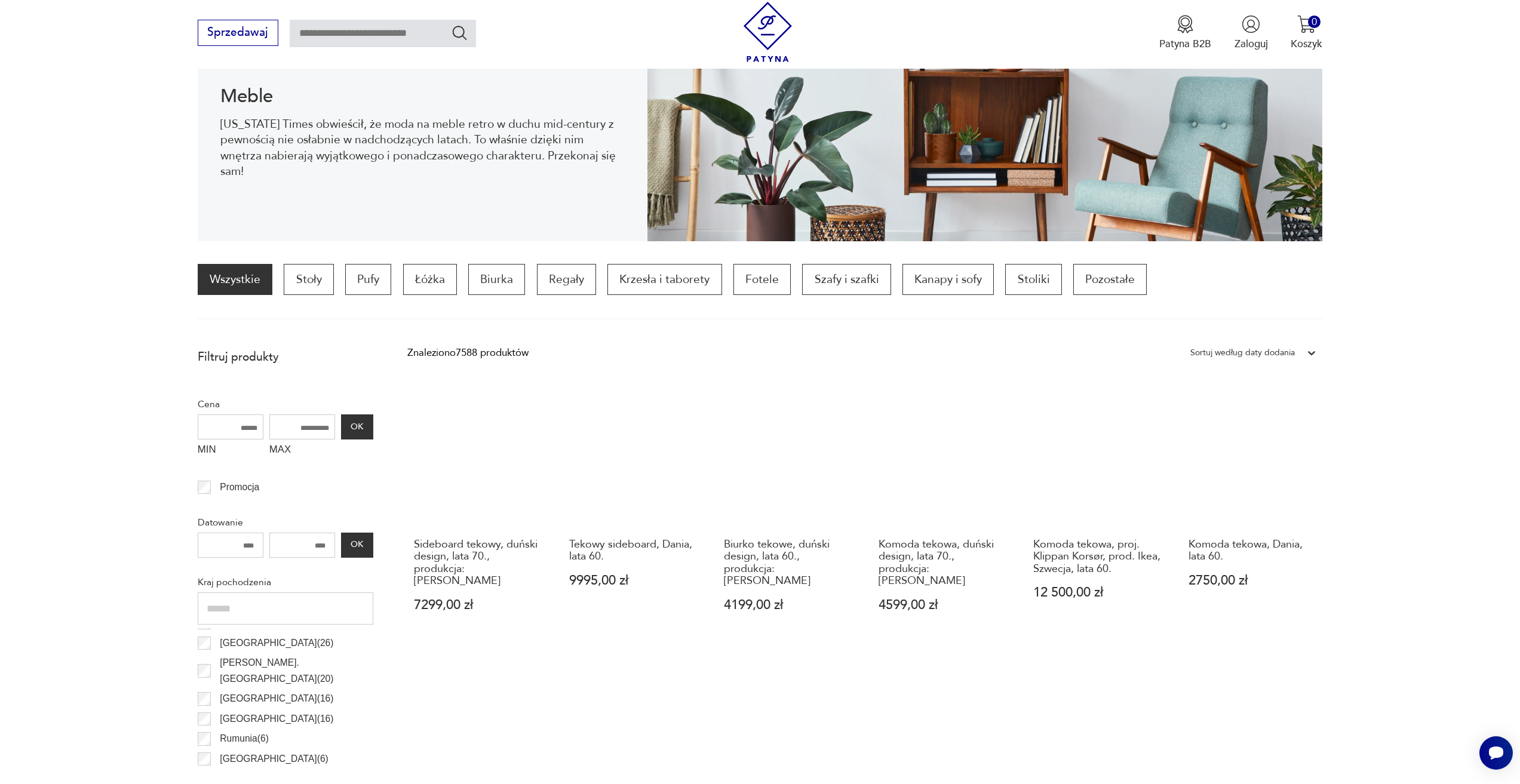
scroll to position [176, 0]
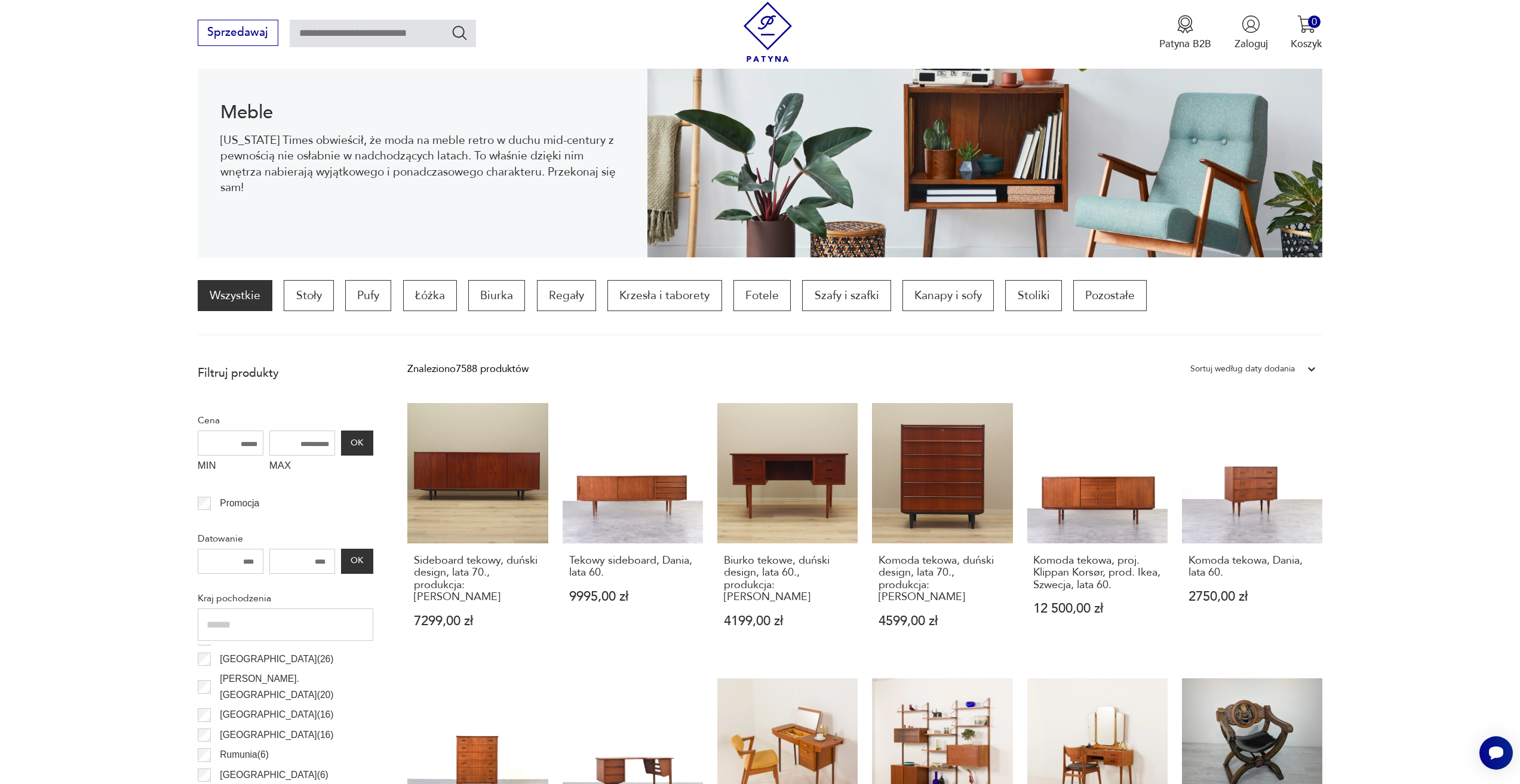
click at [299, 442] on input "MAX" at bounding box center [302, 443] width 66 height 25
type input "*"
type input "****"
click at [354, 446] on button "OK" at bounding box center [357, 443] width 32 height 25
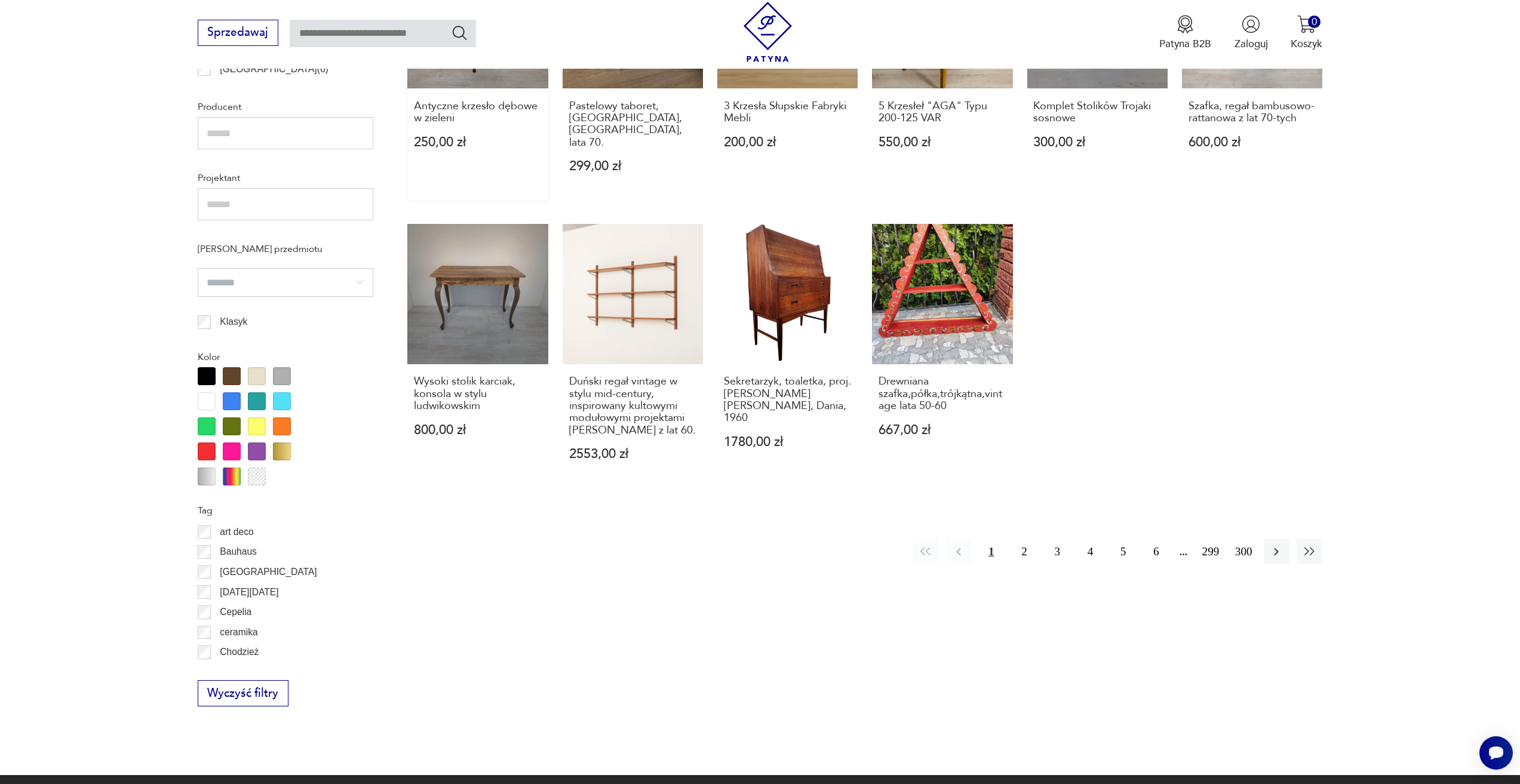
scroll to position [892, 0]
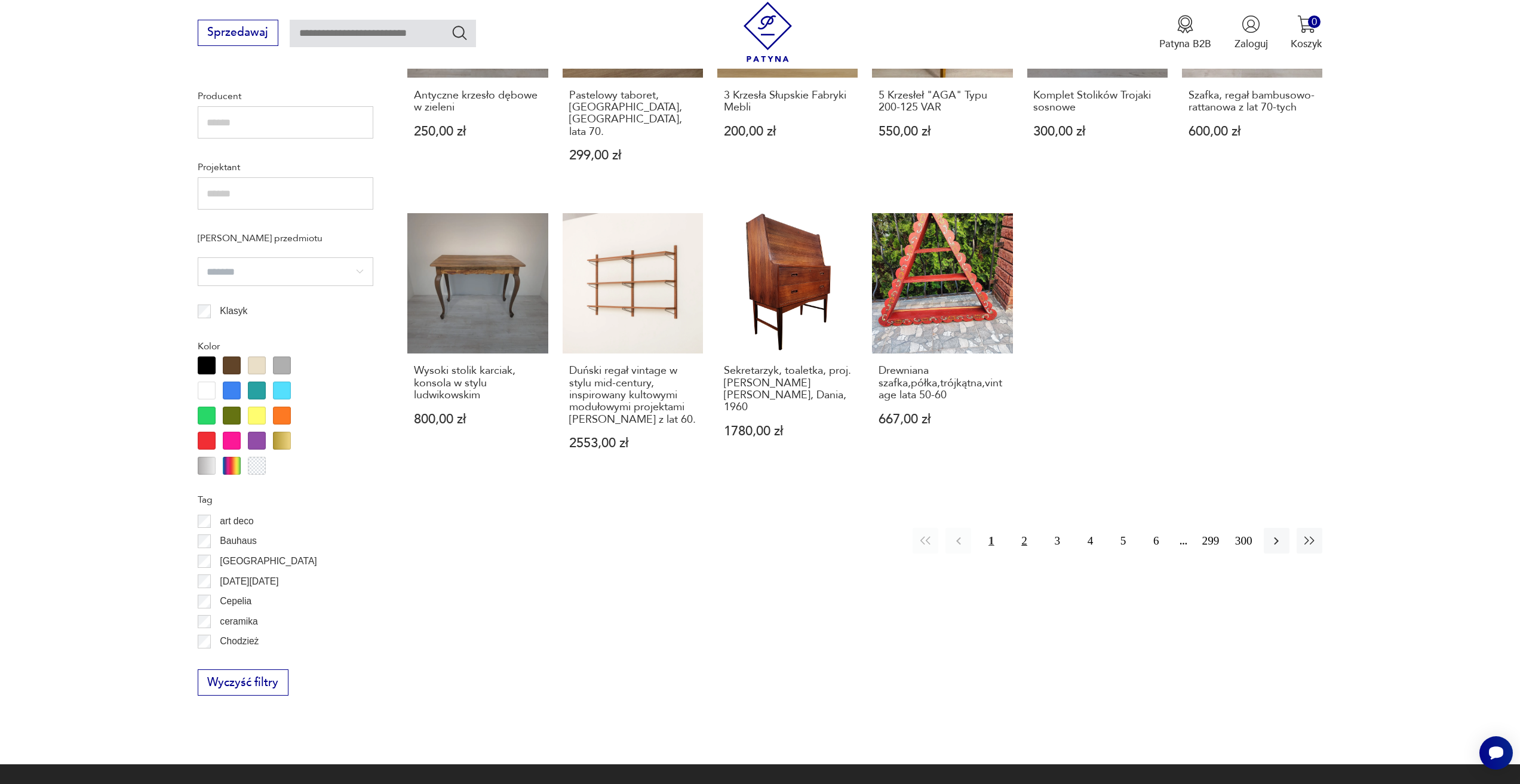
click at [1024, 531] on button "2" at bounding box center [1024, 541] width 25 height 25
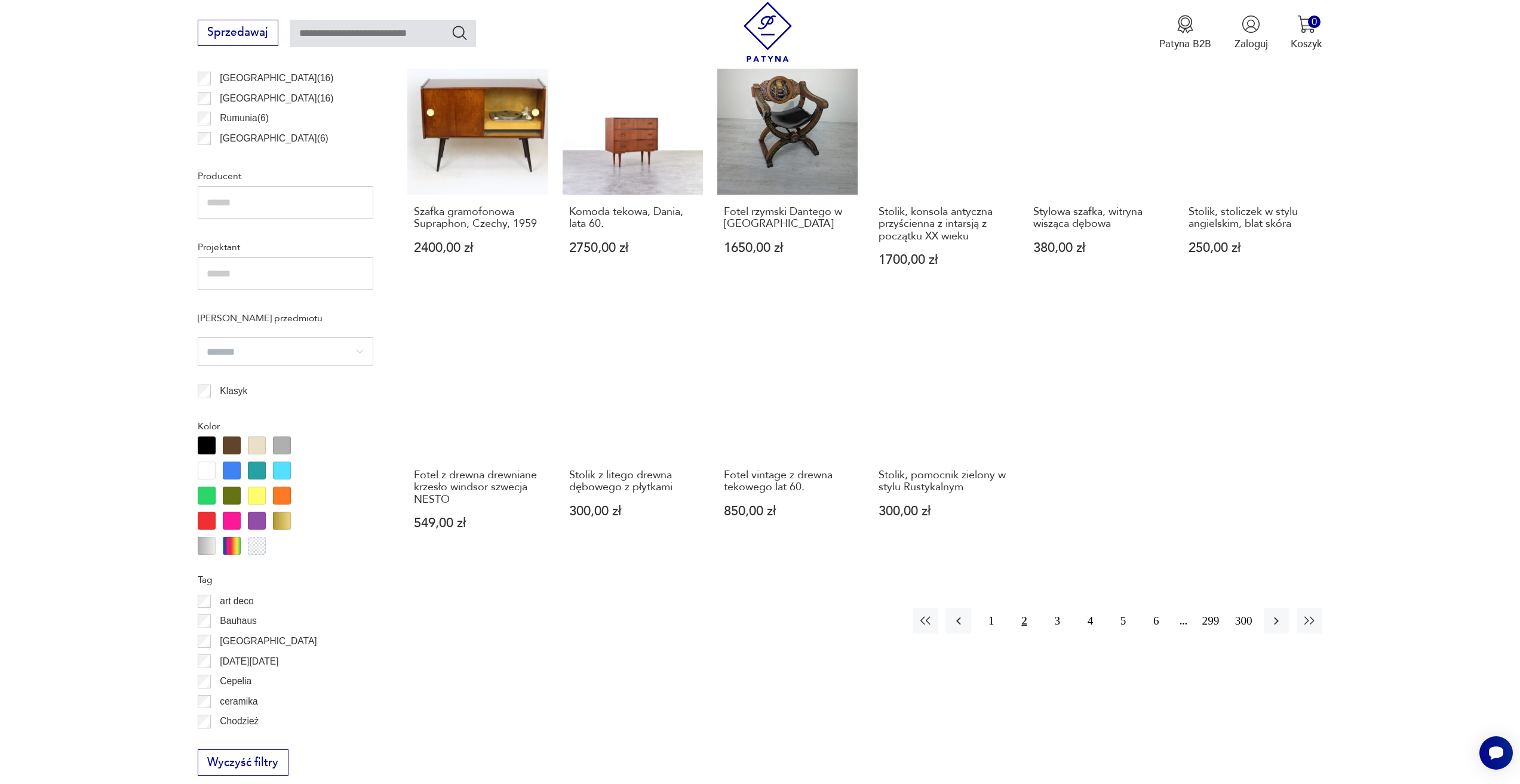
scroll to position [892, 0]
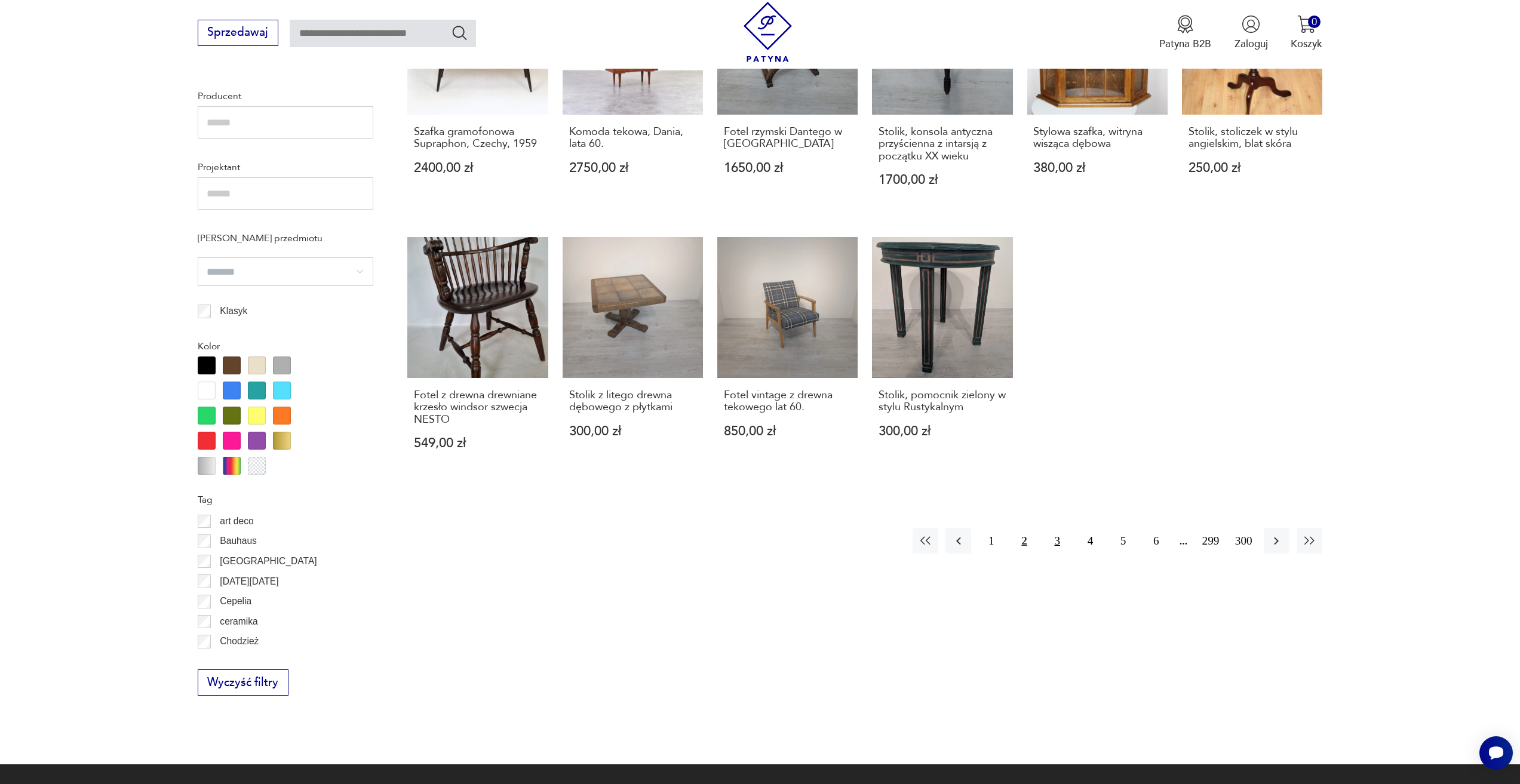
click at [1053, 528] on button "3" at bounding box center [1057, 541] width 25 height 25
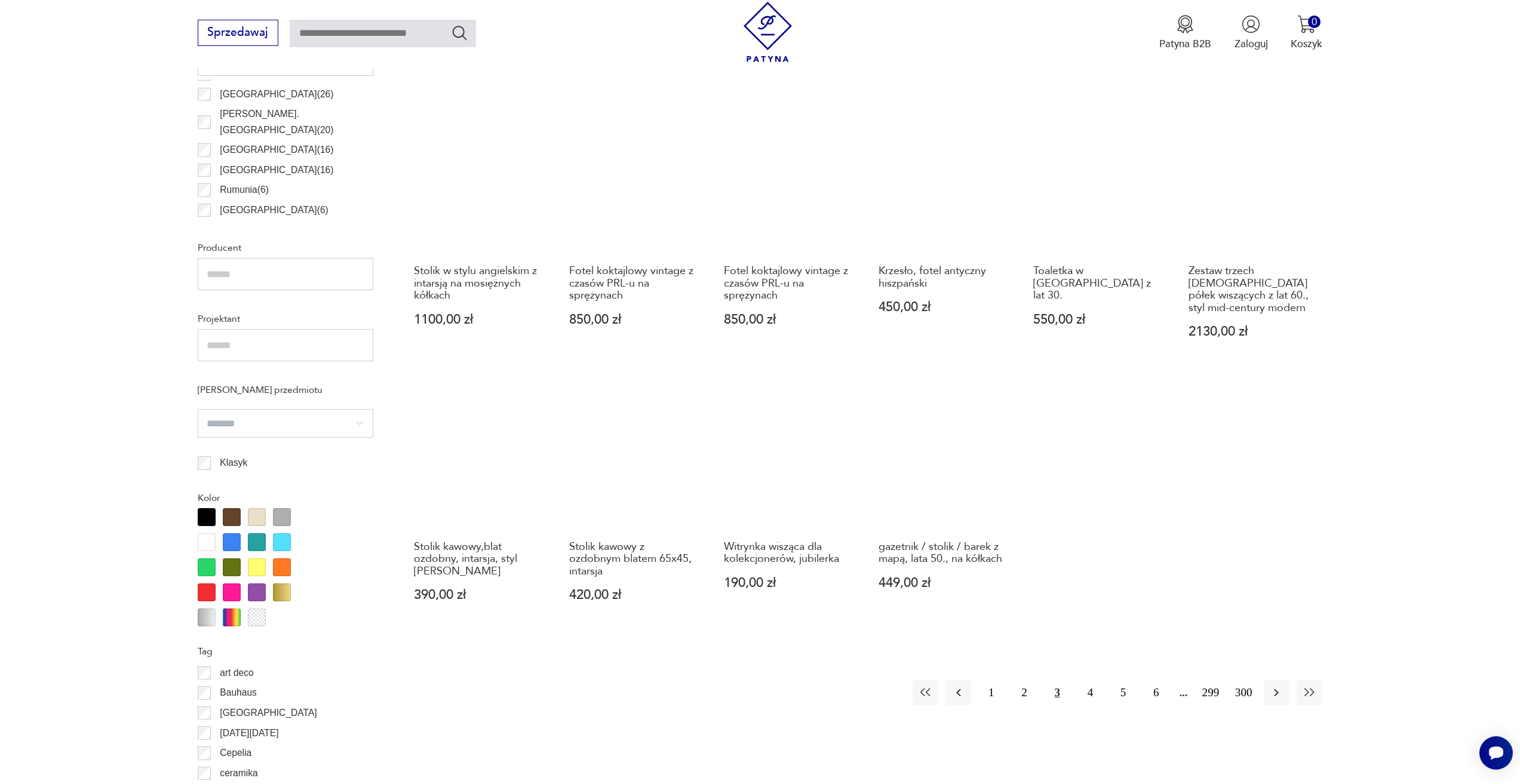
scroll to position [952, 0]
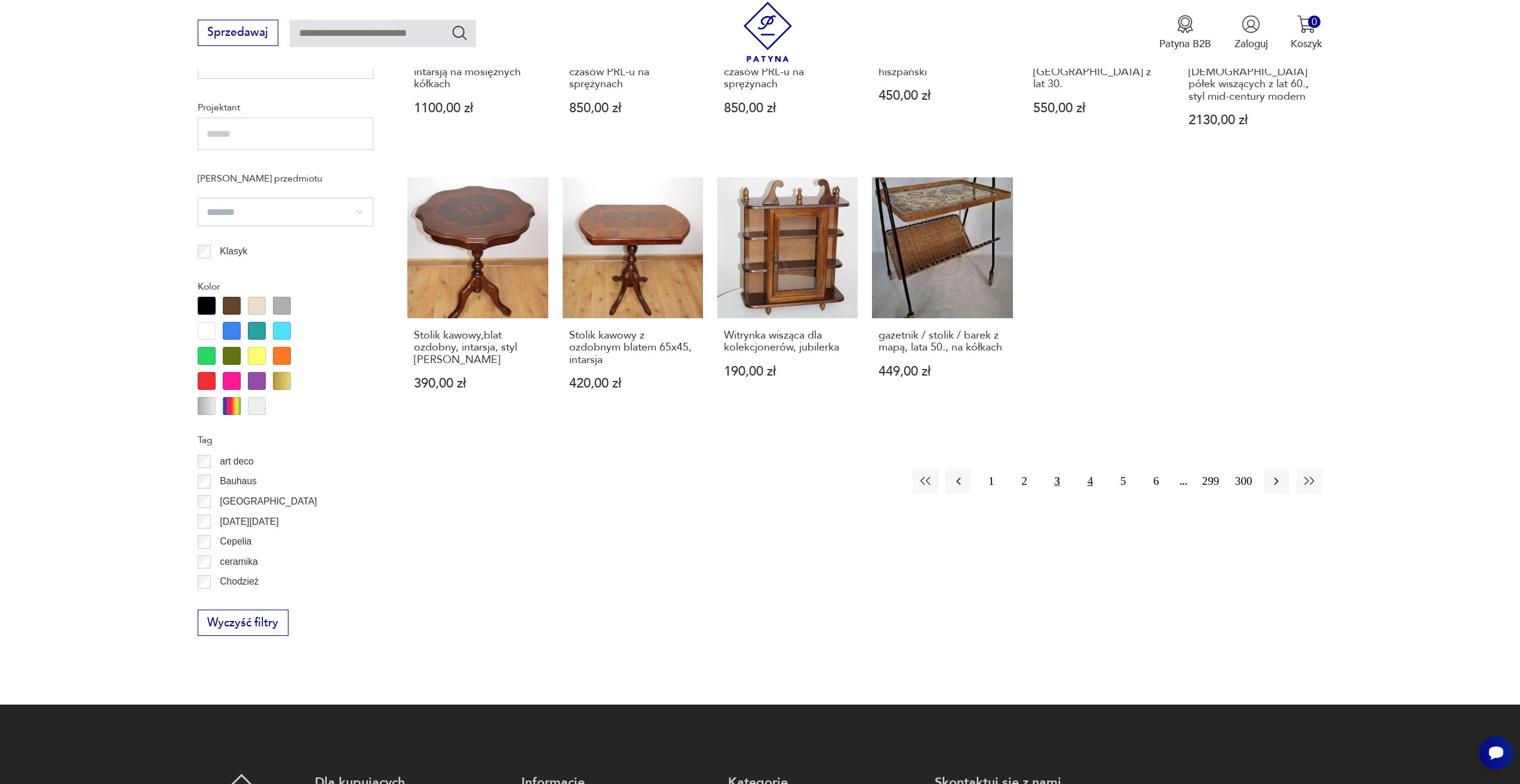
click at [1092, 469] on button "4" at bounding box center [1090, 481] width 25 height 25
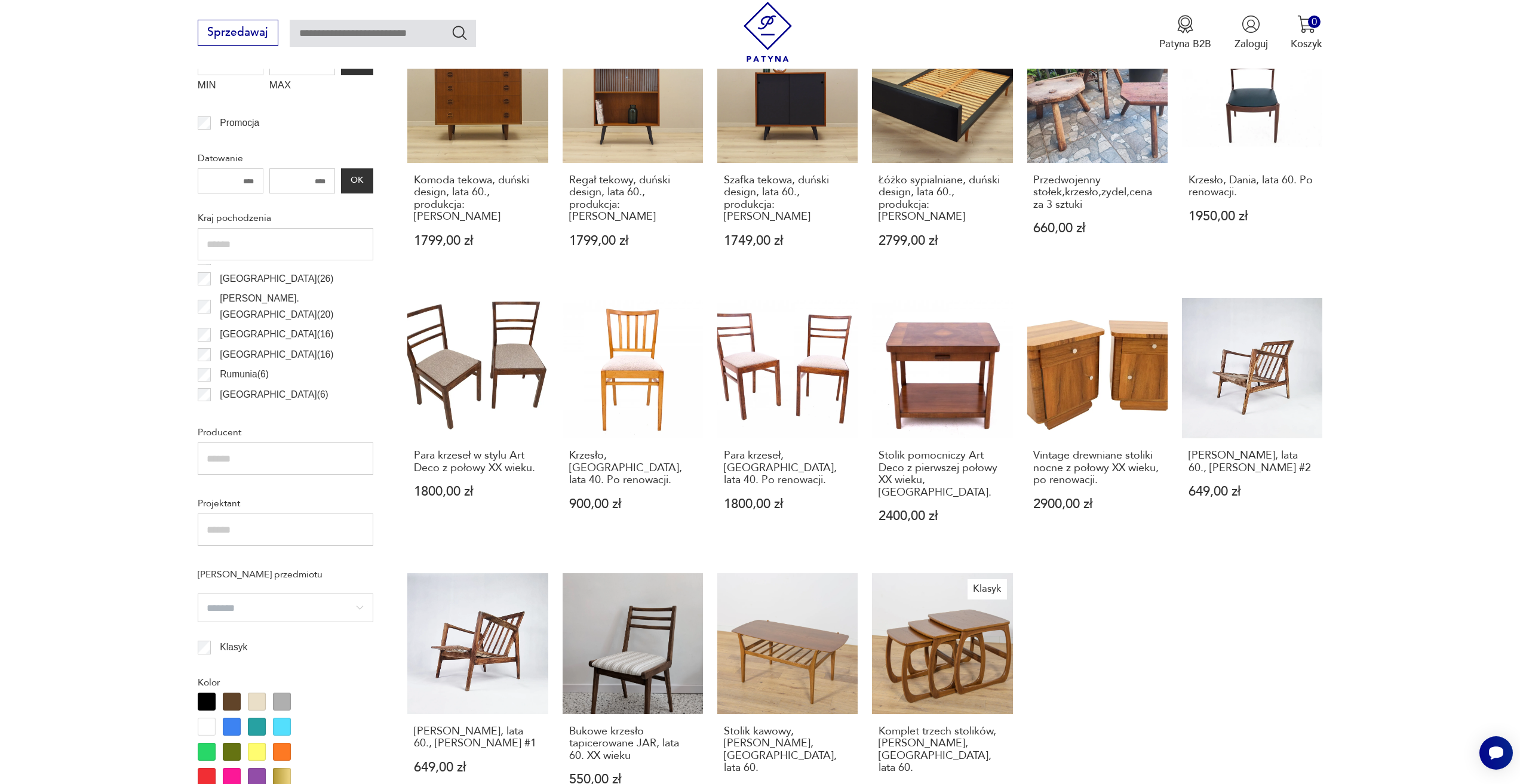
scroll to position [355, 0]
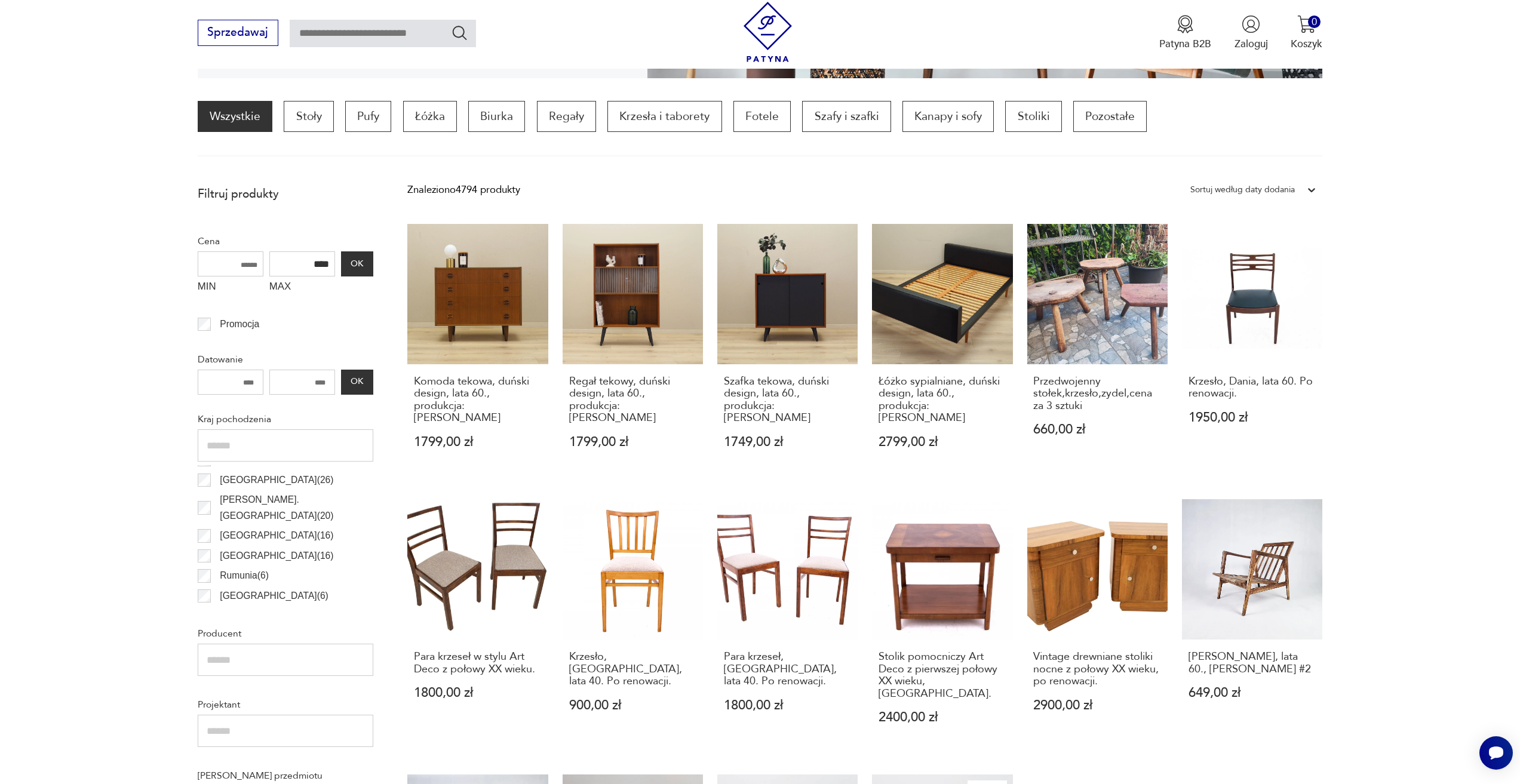
click at [316, 36] on input "text" at bounding box center [382, 33] width 186 height 27
type input "******"
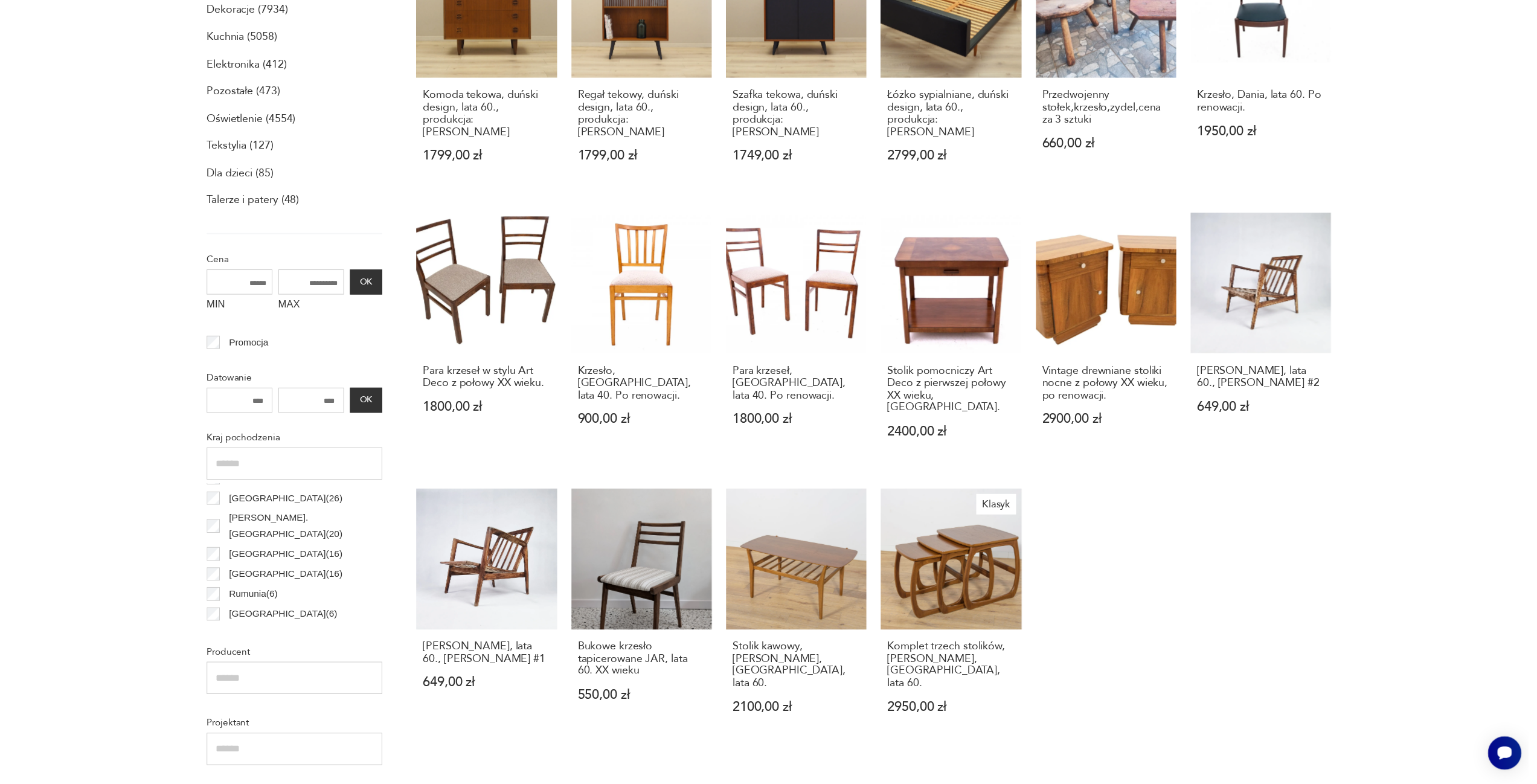
scroll to position [77, 0]
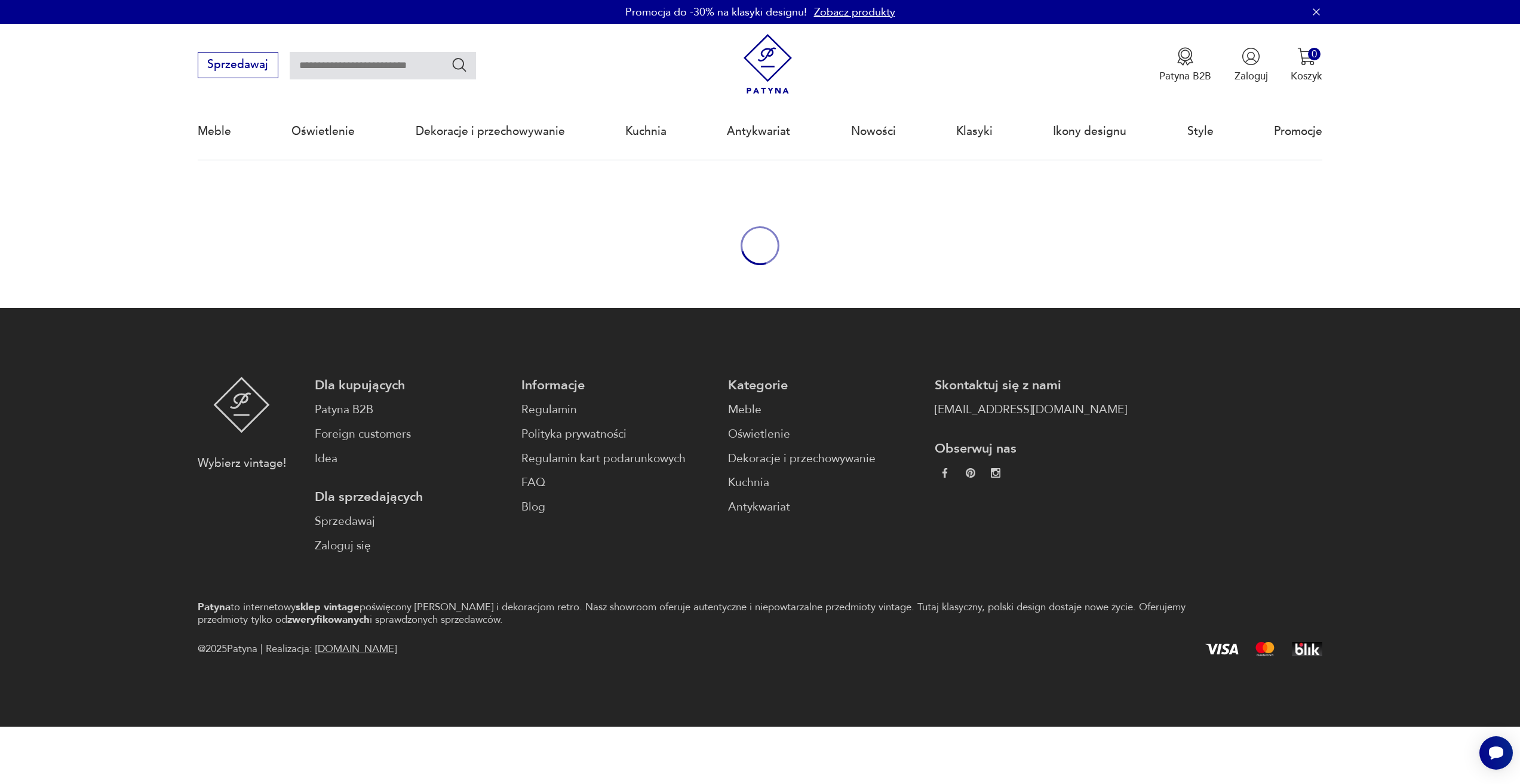
type input "******"
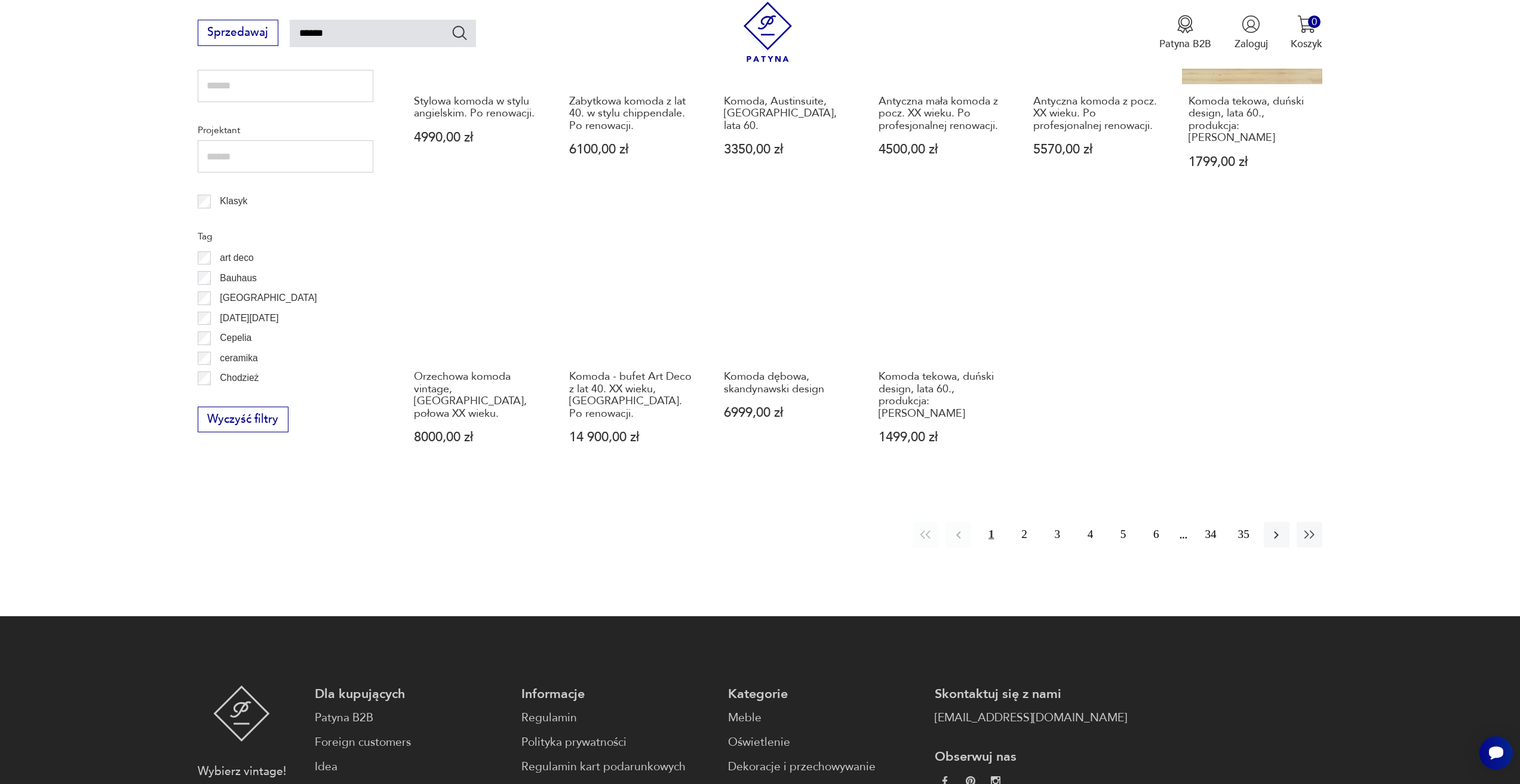
scroll to position [638, 0]
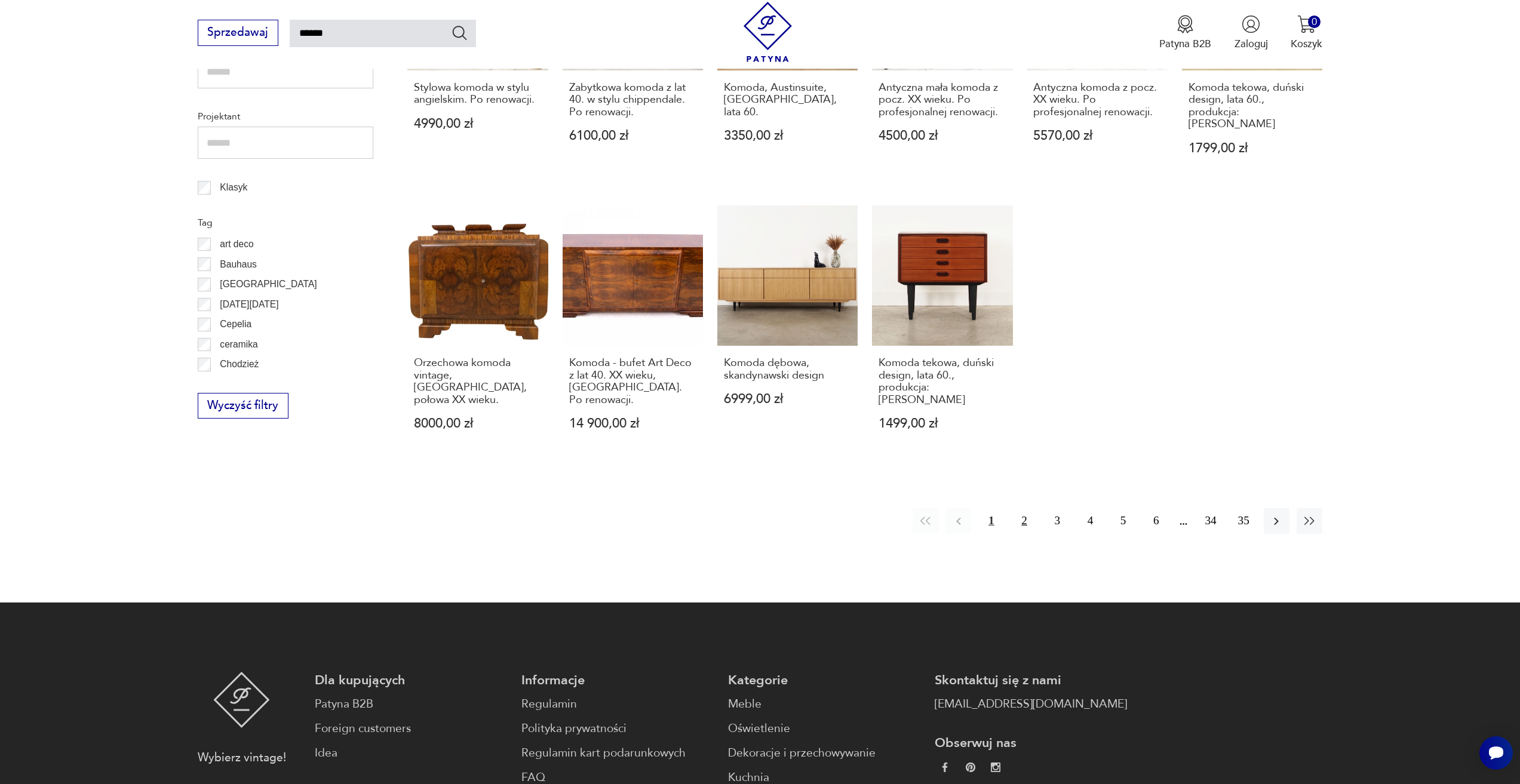
click at [1021, 508] on button "2" at bounding box center [1024, 521] width 25 height 25
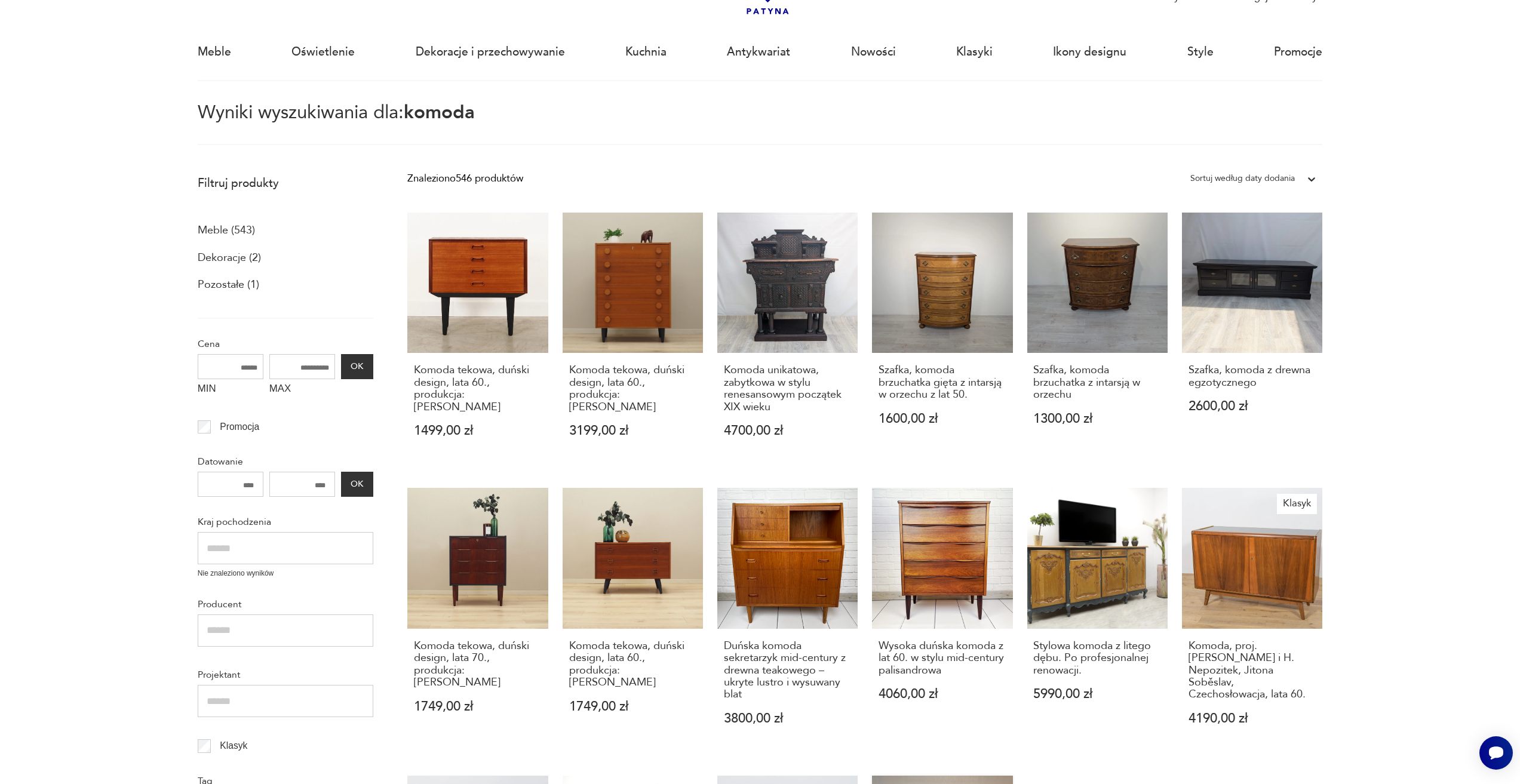
scroll to position [9, 0]
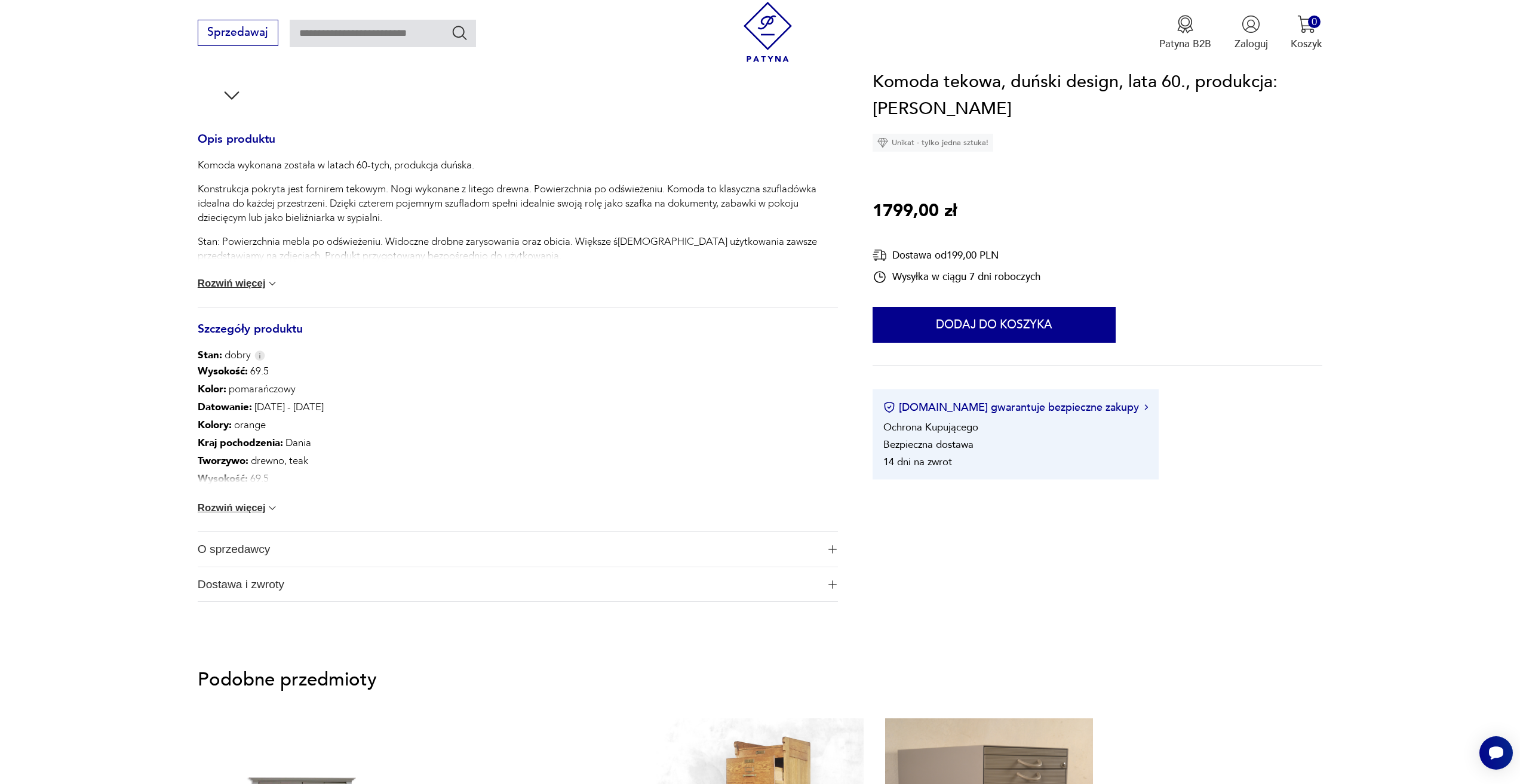
scroll to position [478, 0]
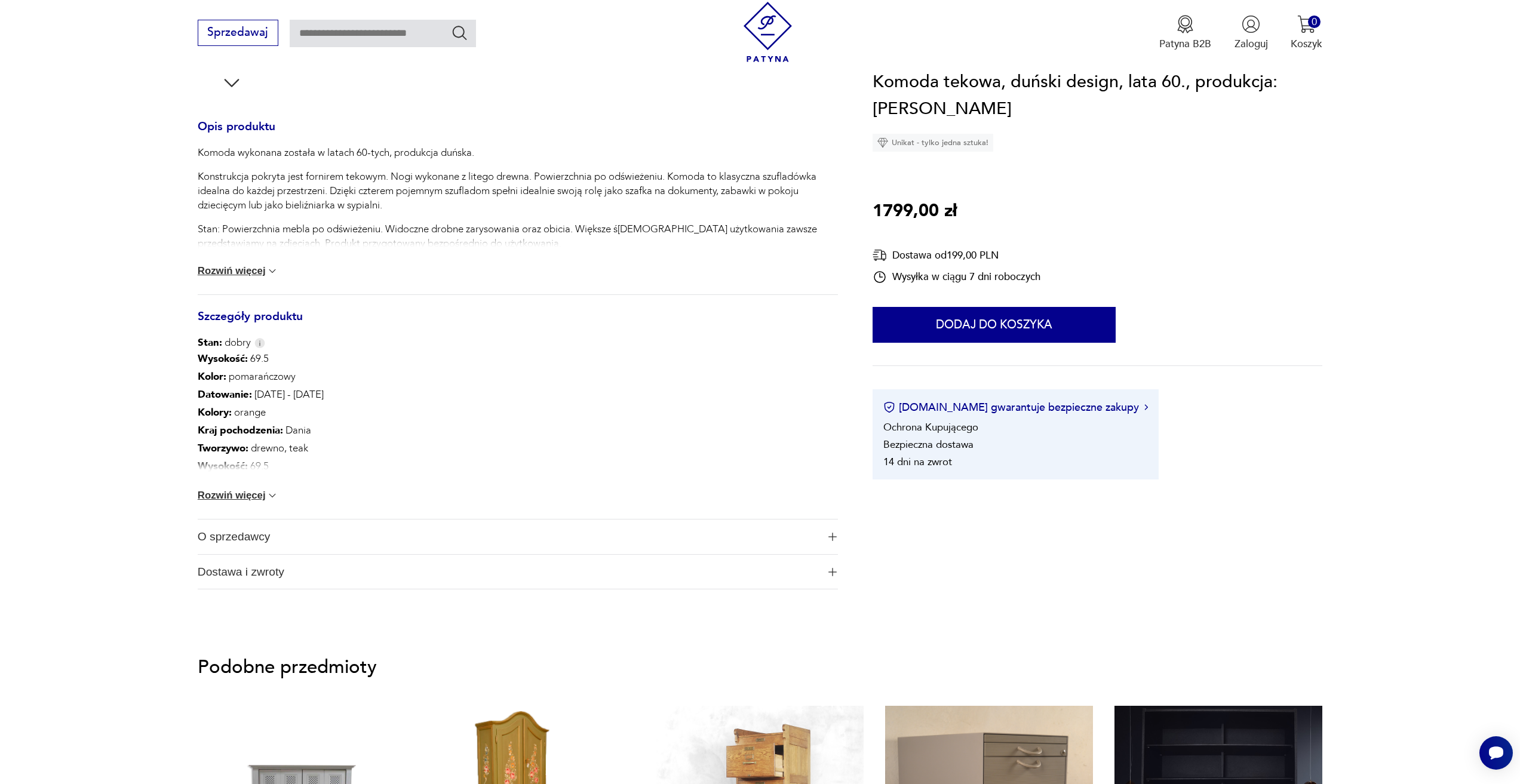
click at [250, 495] on button "Rozwiń więcej" at bounding box center [239, 496] width 82 height 12
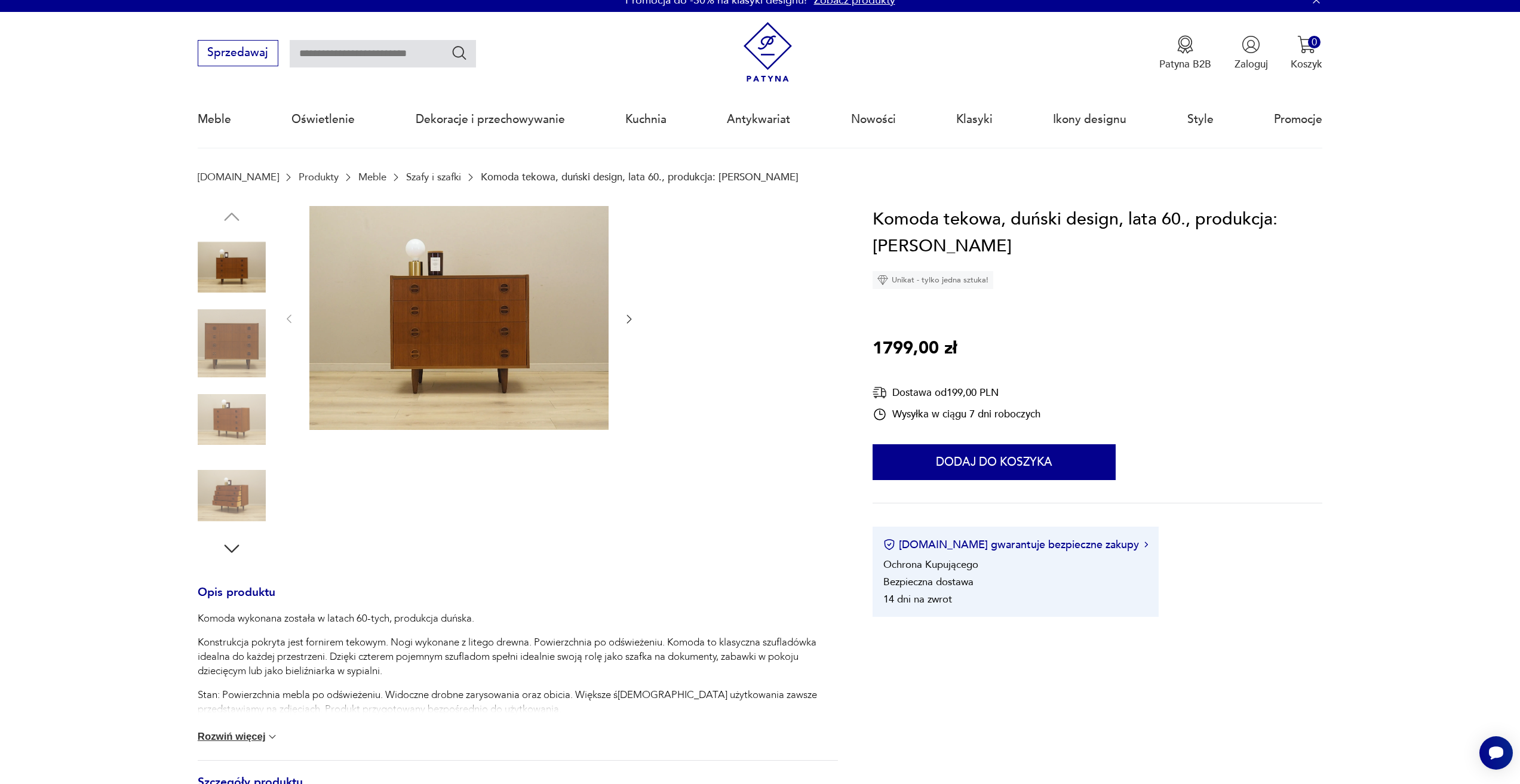
scroll to position [0, 0]
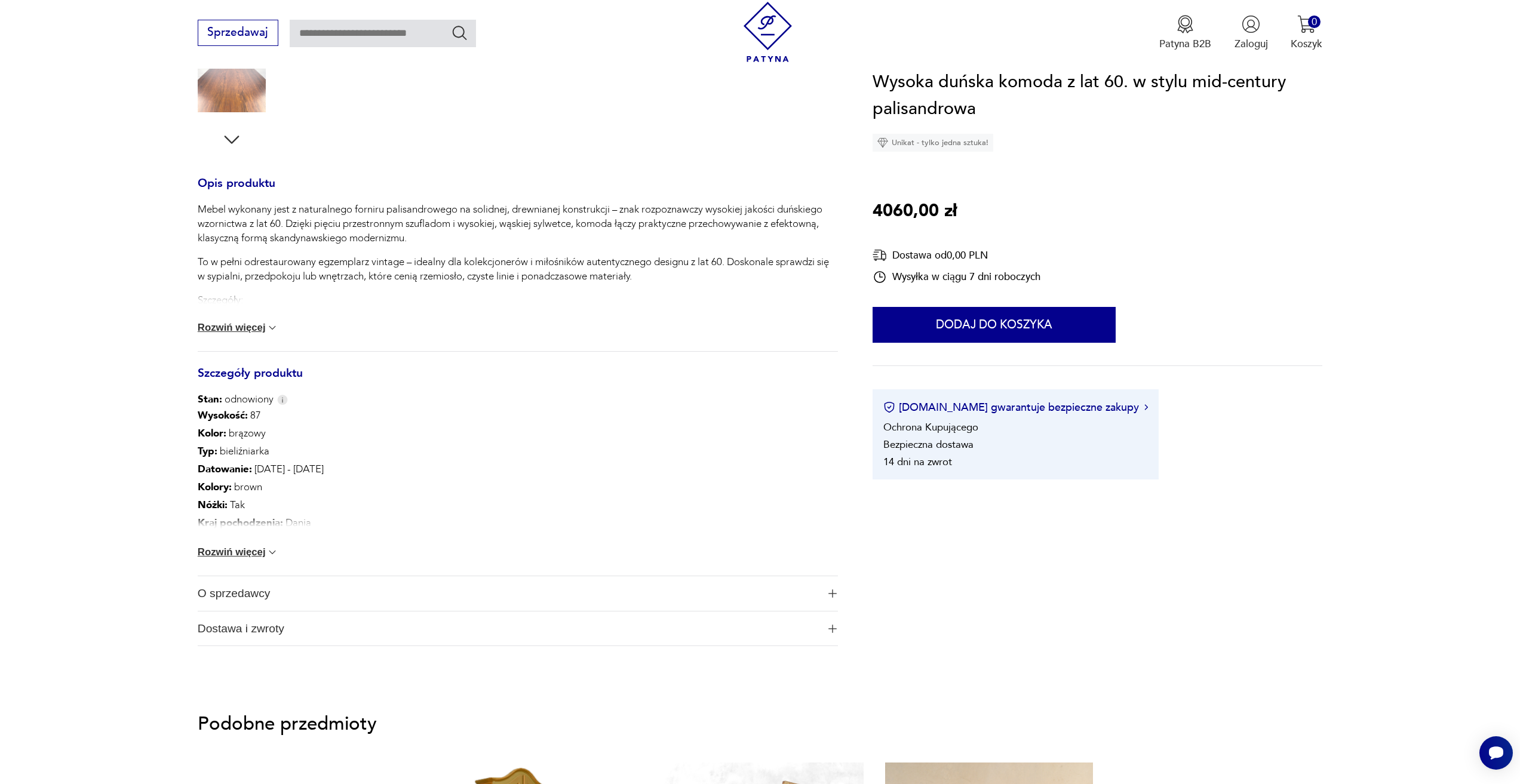
scroll to position [478, 0]
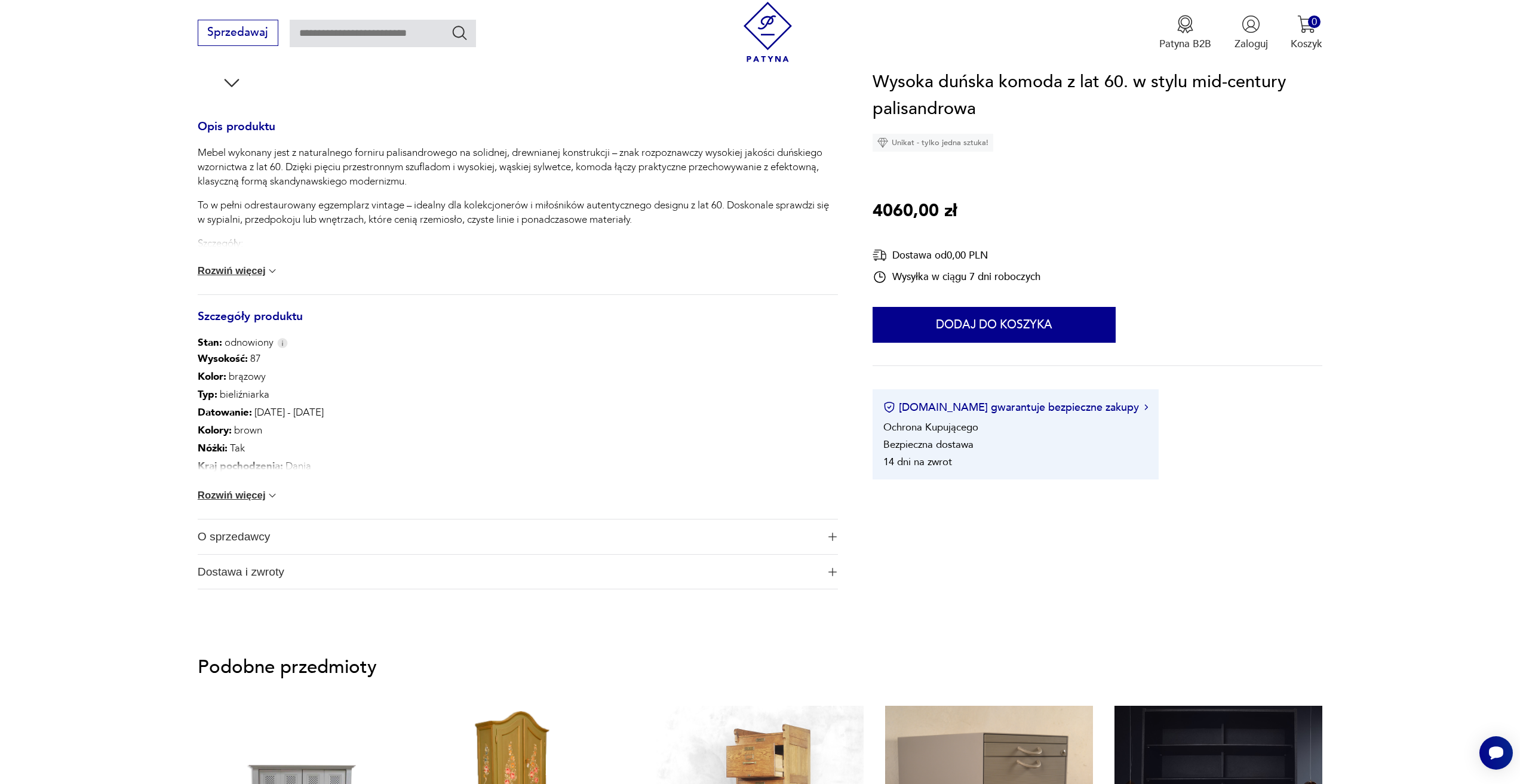
click at [259, 499] on button "Rozwiń więcej" at bounding box center [239, 496] width 82 height 12
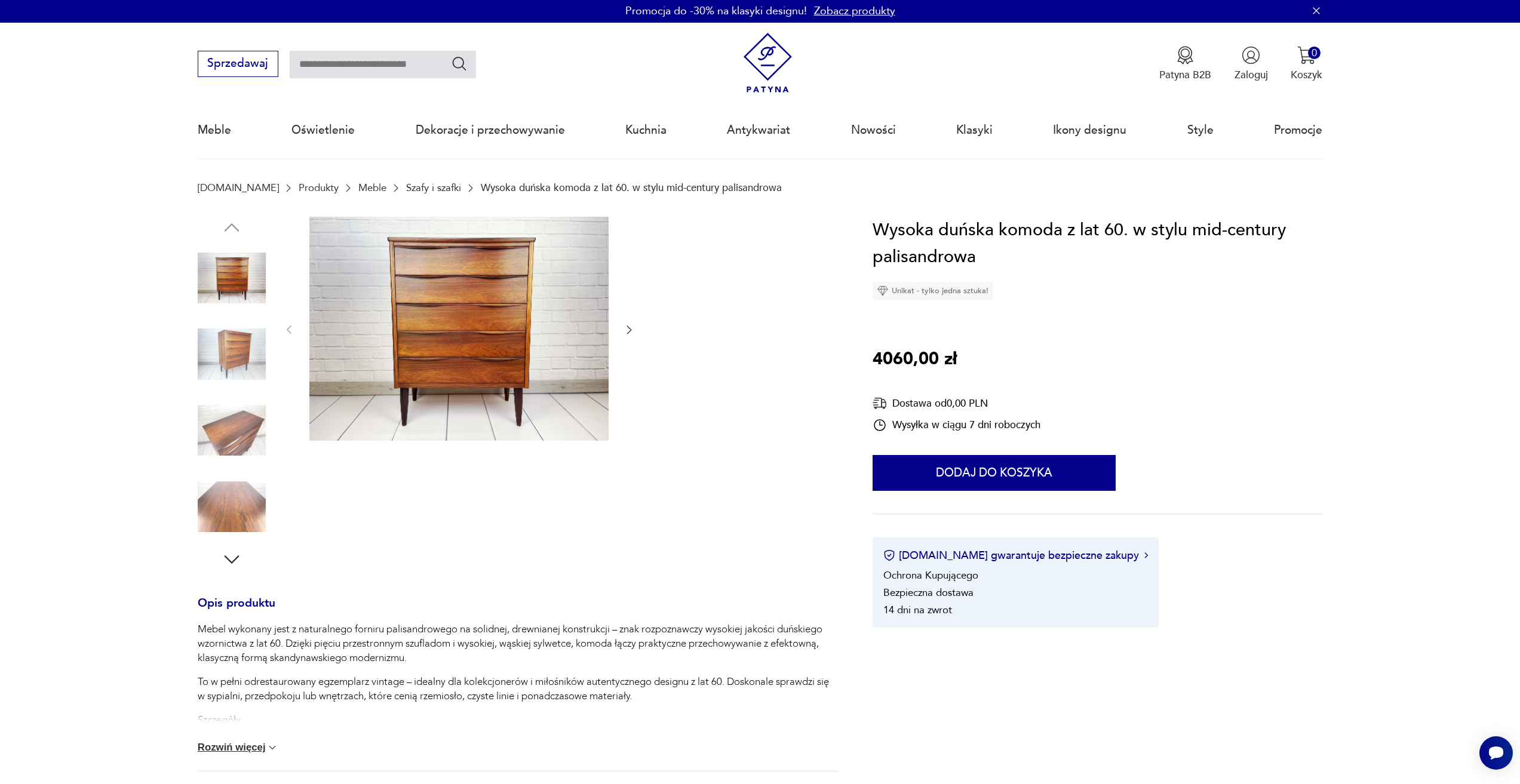
scroll to position [0, 0]
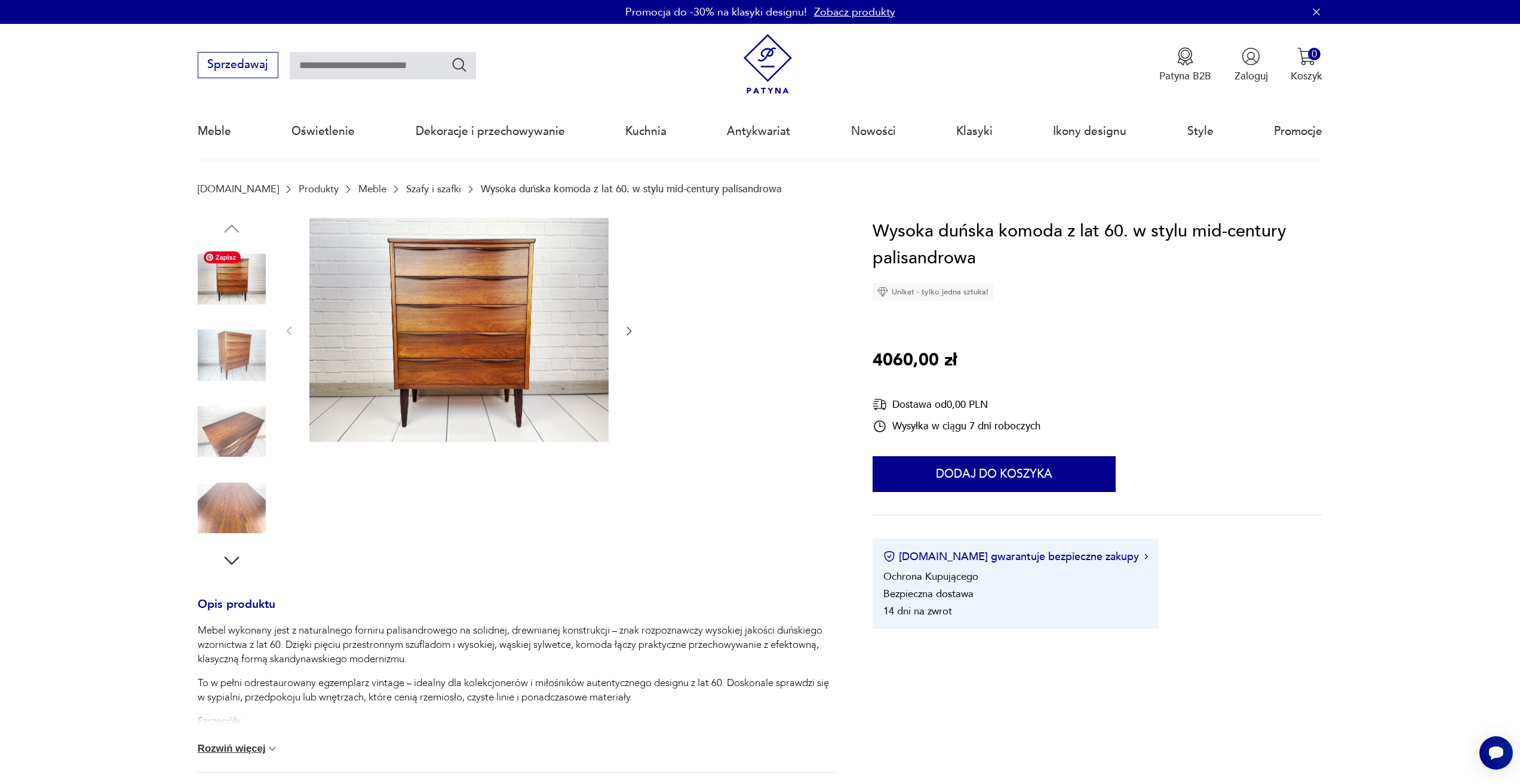
click at [252, 283] on img at bounding box center [232, 279] width 68 height 68
click at [250, 364] on img at bounding box center [232, 356] width 68 height 68
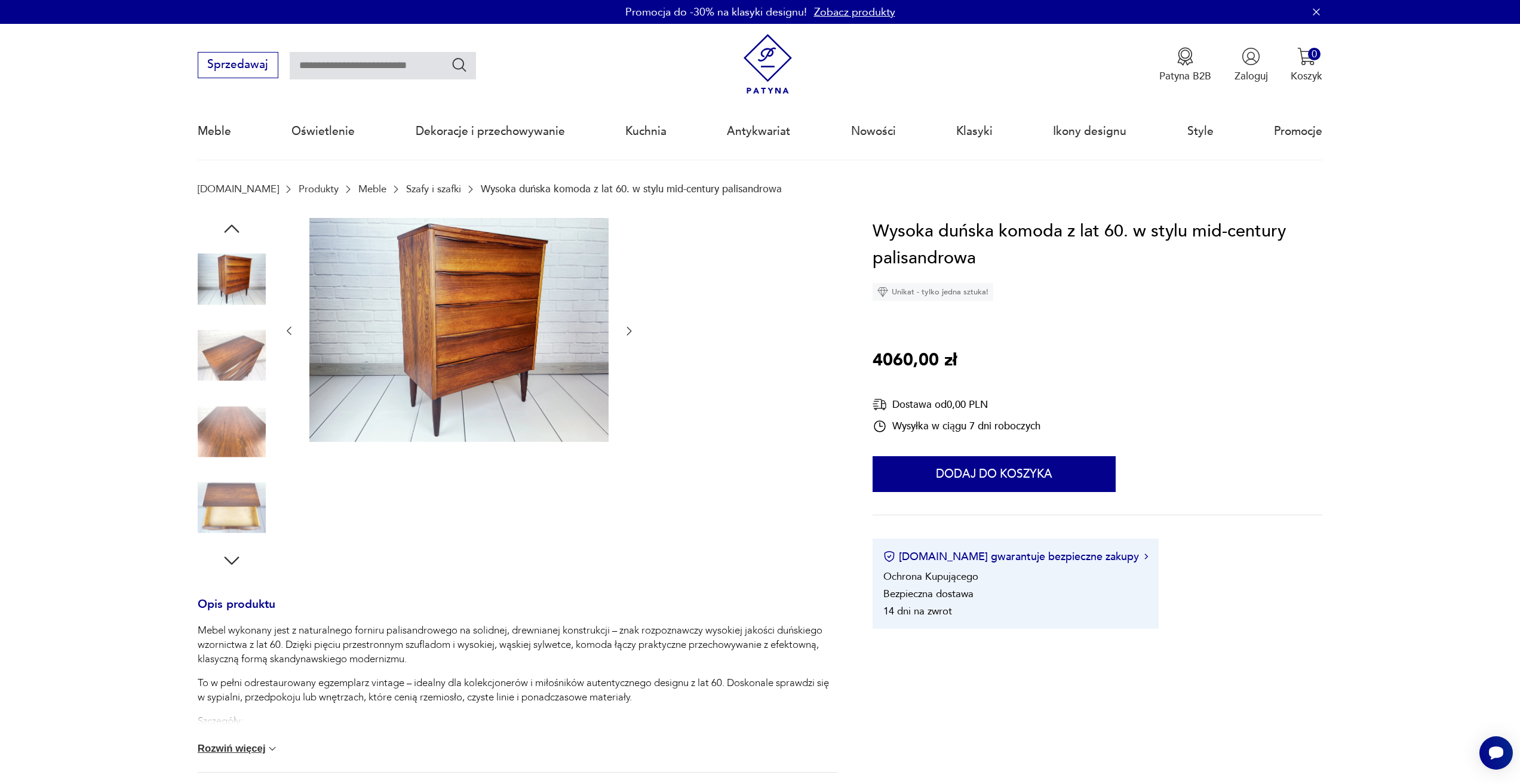
click at [250, 402] on img at bounding box center [232, 432] width 68 height 68
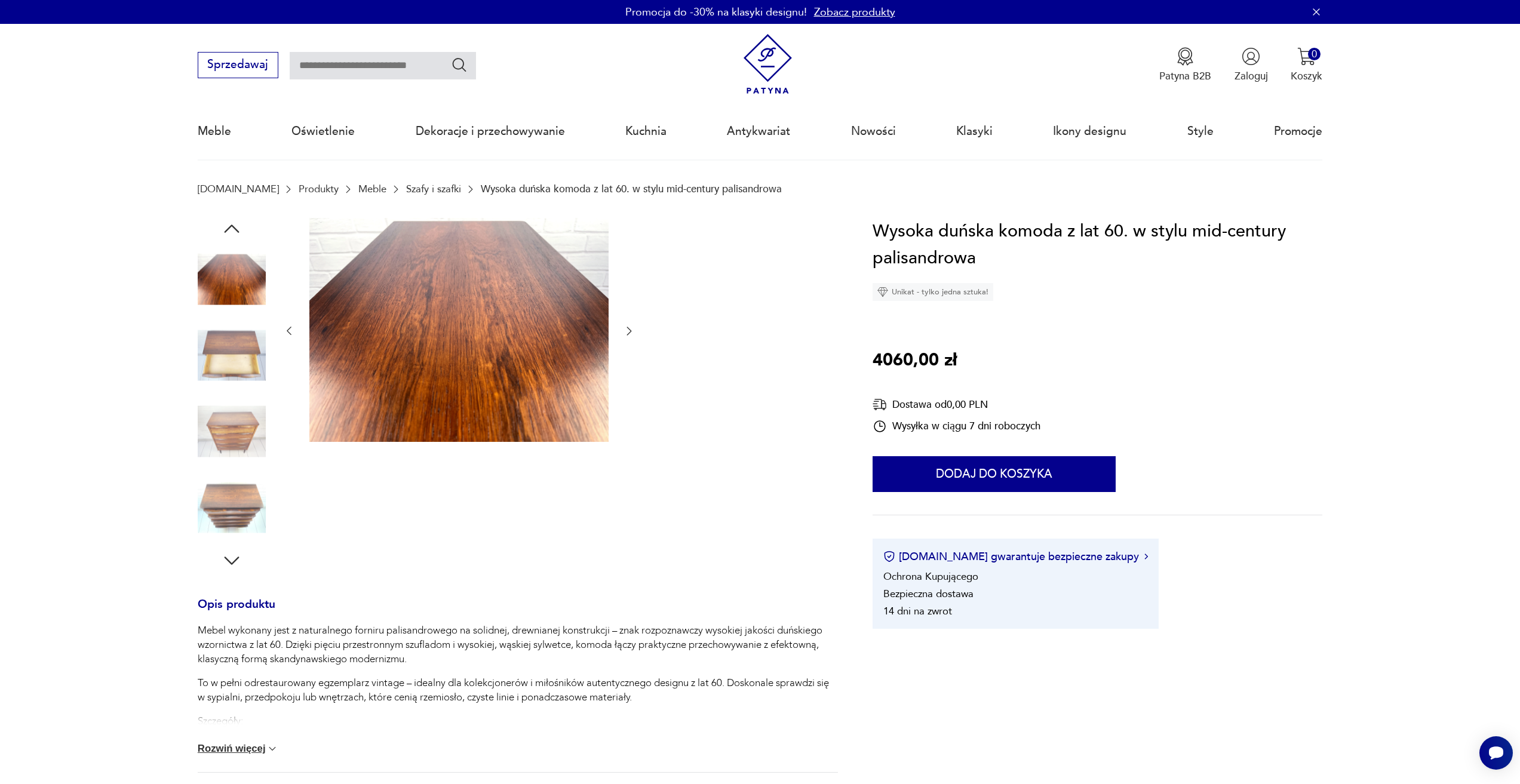
click at [250, 438] on img at bounding box center [232, 432] width 68 height 68
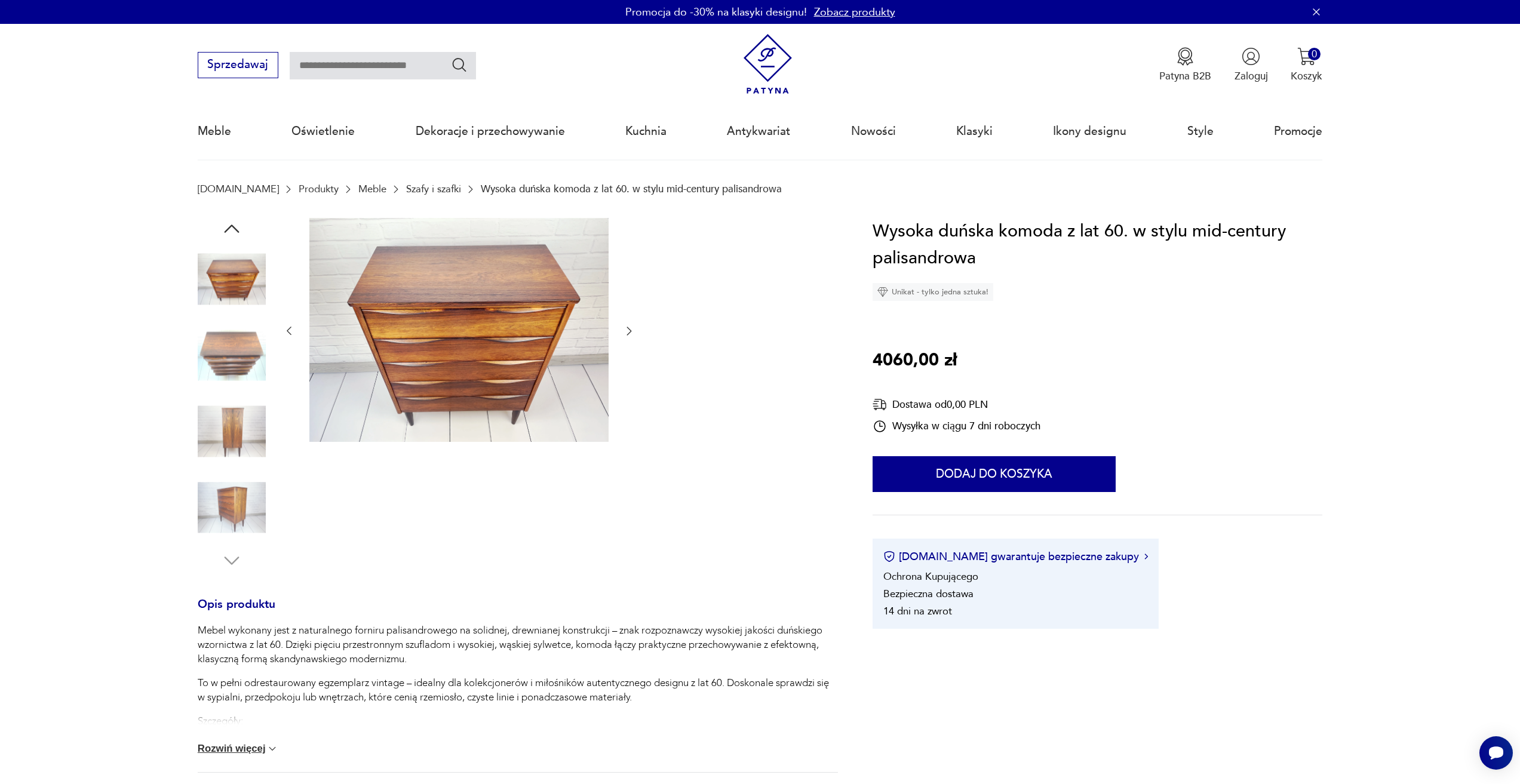
click at [243, 469] on div at bounding box center [232, 394] width 68 height 299
click at [224, 507] on img at bounding box center [232, 508] width 68 height 68
